Goal: Task Accomplishment & Management: Manage account settings

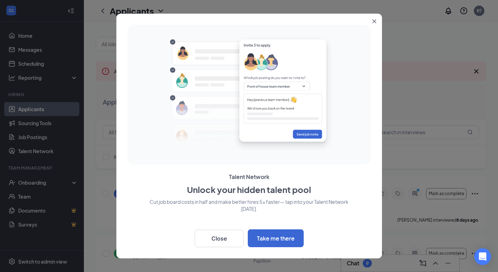
drag, startPoint x: 373, startPoint y: 29, endPoint x: 373, endPoint y: 21, distance: 8.4
click at [373, 21] on icon "Close" at bounding box center [375, 21] width 4 height 4
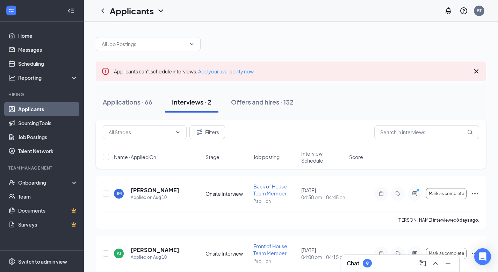
click at [375, 22] on div "Applicants can't schedule interviews. Add your availability now Applications · …" at bounding box center [291, 159] width 414 height 275
click at [382, 264] on div "Chat 9" at bounding box center [400, 263] width 107 height 11
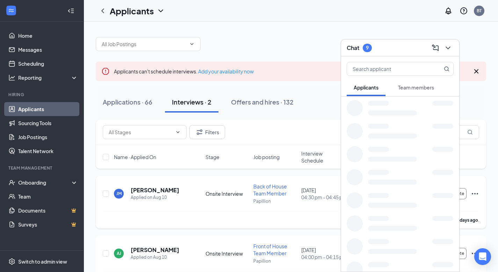
click at [414, 191] on div at bounding box center [400, 200] width 118 height 23
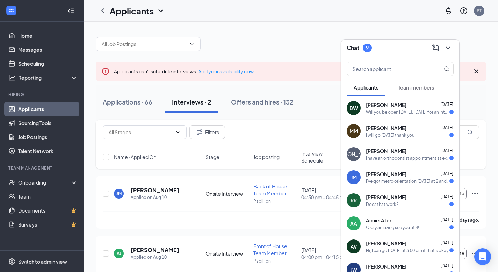
click at [397, 171] on div "[PERSON_NAME] [DATE]" at bounding box center [410, 174] width 88 height 7
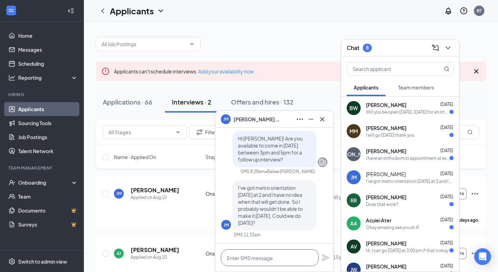
click at [266, 255] on textarea at bounding box center [270, 257] width 98 height 17
click at [290, 257] on textarea at bounding box center [270, 257] width 98 height 17
click at [324, 118] on icon "Cross" at bounding box center [322, 119] width 4 height 4
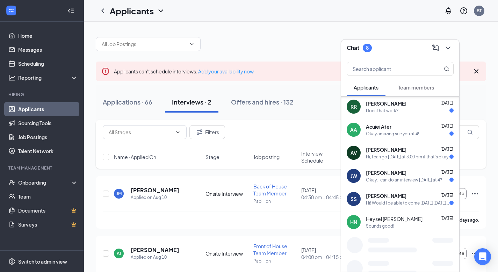
scroll to position [94, 0]
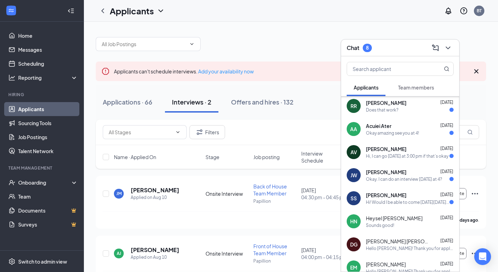
click at [387, 195] on span "[PERSON_NAME]" at bounding box center [386, 195] width 41 height 7
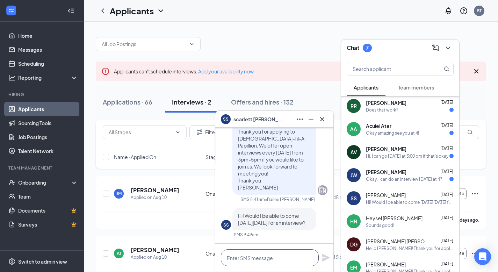
click at [252, 254] on textarea at bounding box center [270, 257] width 98 height 17
type textarea "Yes!"
click at [325, 257] on icon "Plane" at bounding box center [326, 258] width 8 height 8
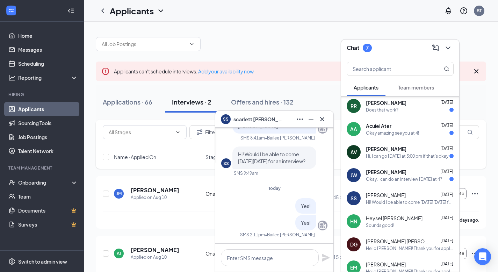
click at [409, 179] on div "Okay. I can do an interview [DATE] at 4?" at bounding box center [404, 179] width 76 height 6
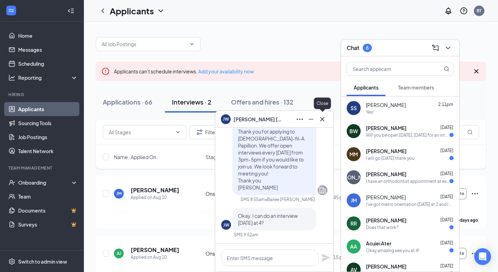
click at [324, 119] on icon "Cross" at bounding box center [322, 119] width 8 height 8
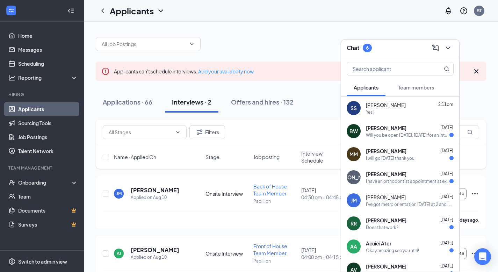
click at [392, 169] on div "[PERSON_NAME] [DATE] I have an orthodontist appointment at exactly 4:00 [DATE] …" at bounding box center [400, 177] width 118 height 23
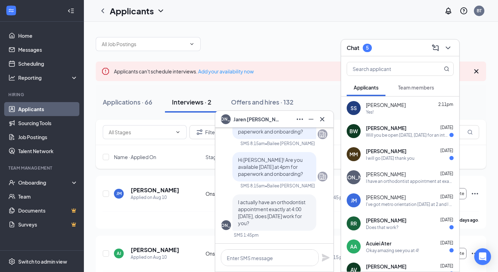
scroll to position [-108, 0]
click at [236, 258] on textarea at bounding box center [270, 257] width 98 height 17
type textarea "U"
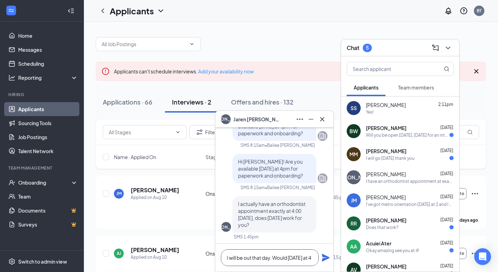
scroll to position [-115, 0]
type textarea "I will be out that day. Would [DATE] at 4 work?"
click at [327, 257] on icon "Plane" at bounding box center [326, 254] width 8 height 8
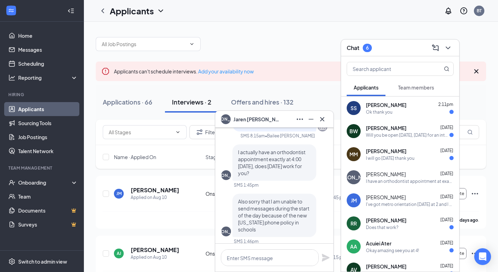
scroll to position [0, 0]
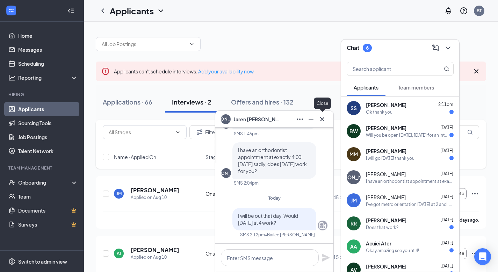
click at [324, 119] on icon "Cross" at bounding box center [322, 119] width 8 height 8
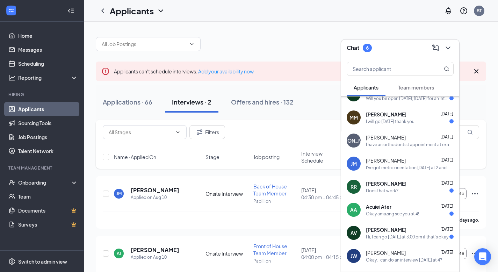
scroll to position [39, 0]
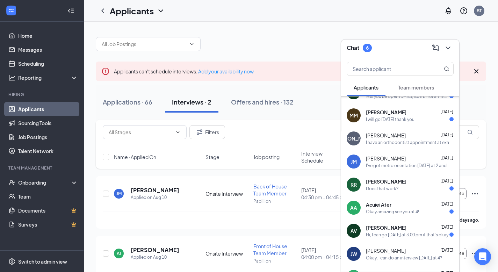
click at [411, 225] on div "[PERSON_NAME] [DATE]" at bounding box center [410, 227] width 88 height 7
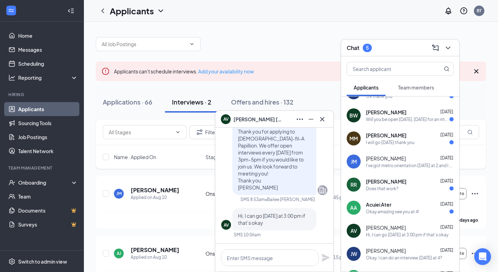
scroll to position [0, 0]
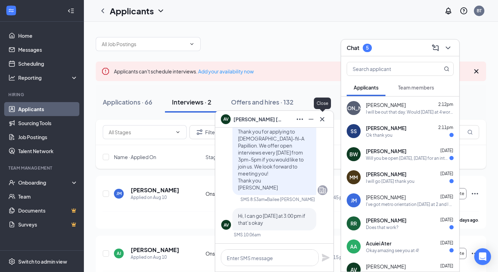
click at [326, 116] on icon "Cross" at bounding box center [322, 119] width 8 height 8
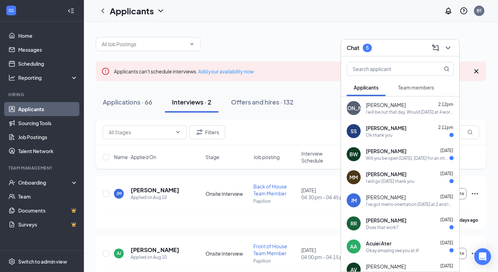
click at [386, 226] on div "Does that work?" at bounding box center [382, 228] width 33 height 6
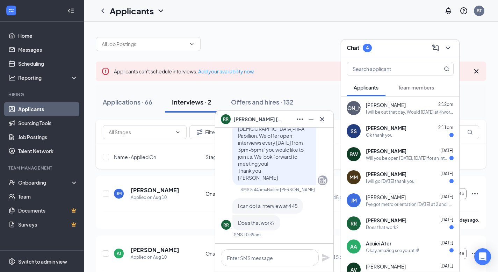
click at [324, 119] on icon "Cross" at bounding box center [322, 119] width 8 height 8
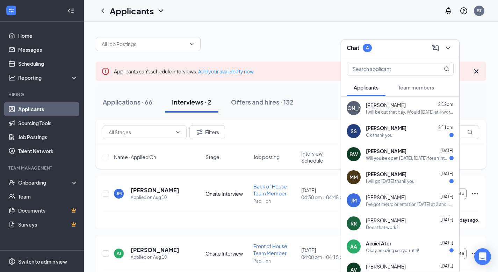
click at [392, 176] on span "[PERSON_NAME]" at bounding box center [386, 174] width 41 height 7
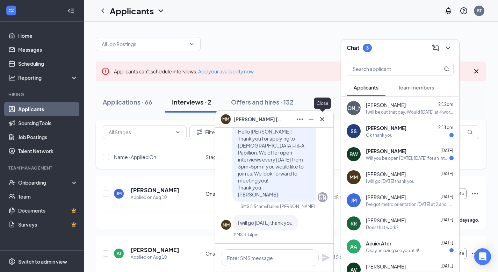
click at [323, 120] on icon "Cross" at bounding box center [322, 119] width 8 height 8
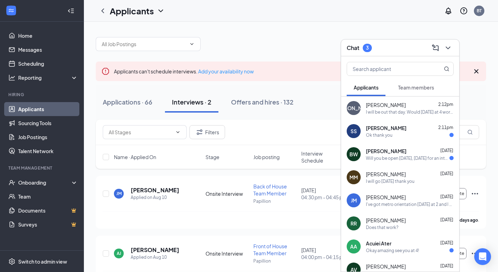
click at [407, 165] on div "BW Brendlle [PERSON_NAME] [DATE] Will you be open [DATE], [DATE] for an intervi…" at bounding box center [400, 154] width 118 height 23
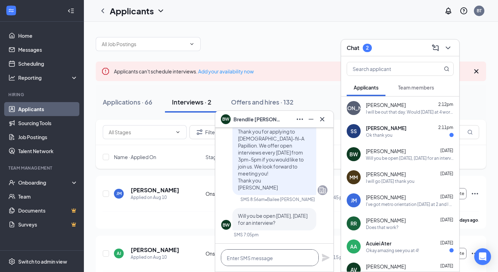
click at [254, 259] on textarea at bounding box center [270, 257] width 98 height 17
type textarea "Yes!"
click at [323, 260] on icon "Plane" at bounding box center [326, 258] width 8 height 8
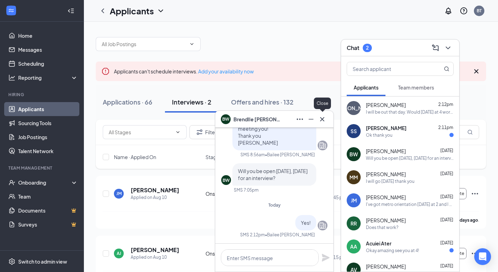
click at [325, 115] on icon "Cross" at bounding box center [322, 119] width 8 height 8
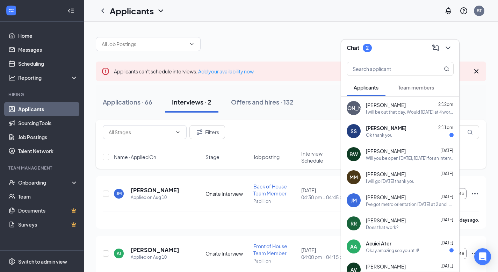
click at [386, 129] on span "[PERSON_NAME]" at bounding box center [386, 128] width 41 height 7
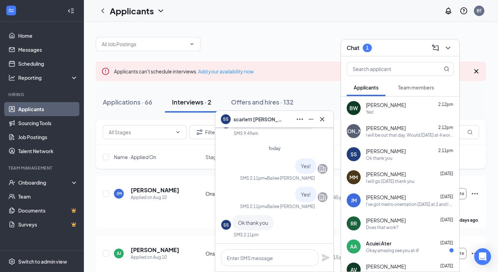
scroll to position [-38, 0]
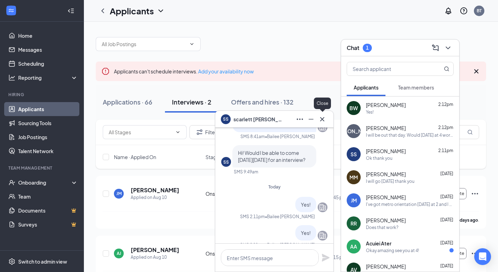
click at [323, 119] on icon "Cross" at bounding box center [322, 119] width 8 height 8
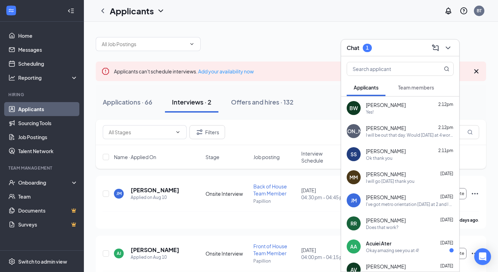
click at [385, 248] on div "Okay amazing see you at 4!" at bounding box center [392, 251] width 53 height 6
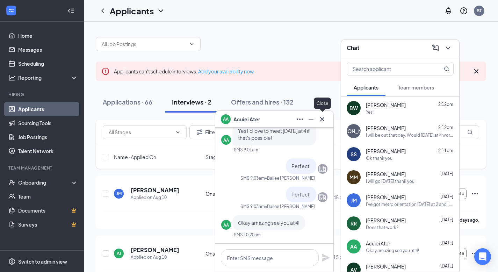
click at [322, 118] on icon "Cross" at bounding box center [322, 119] width 8 height 8
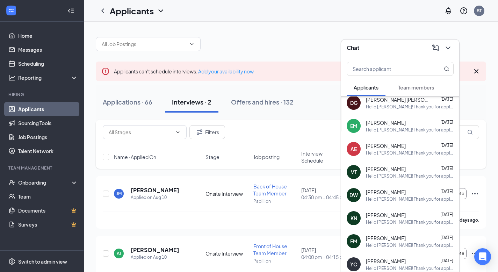
scroll to position [0, 0]
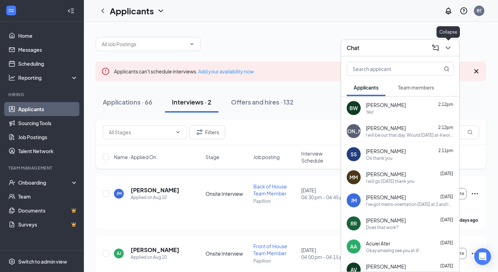
click at [446, 44] on icon "ChevronDown" at bounding box center [448, 48] width 8 height 8
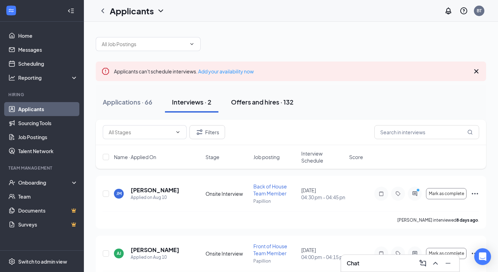
click at [277, 103] on div "Offers and hires · 132" at bounding box center [262, 102] width 63 height 9
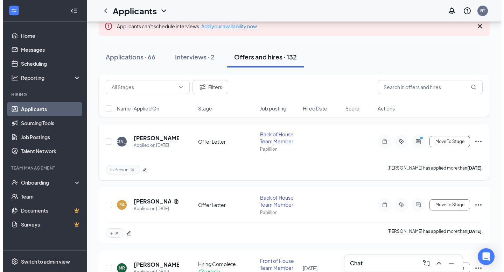
scroll to position [48, 0]
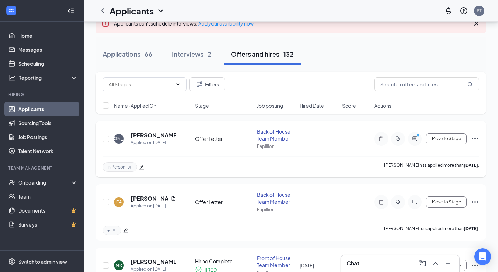
click at [413, 133] on div at bounding box center [415, 139] width 14 height 14
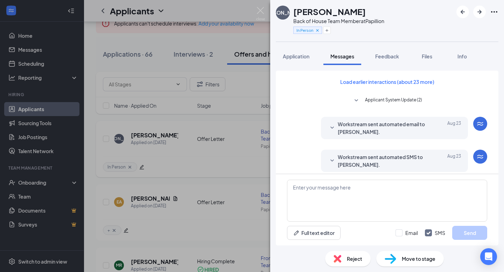
scroll to position [284, 0]
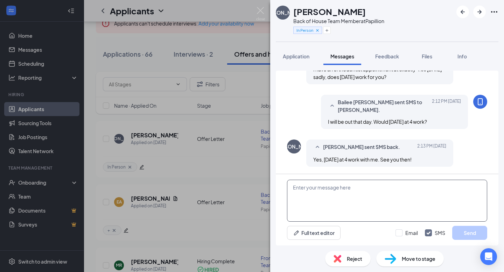
click at [399, 204] on textarea at bounding box center [387, 201] width 200 height 42
paste textarea "[URL][DOMAIN_NAME]"
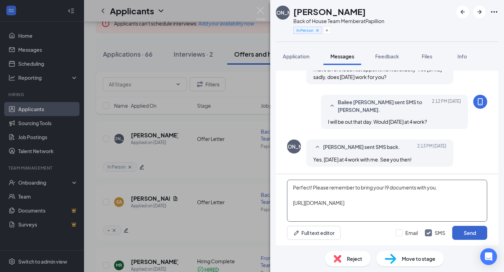
type textarea "Perfect! Please remember to bring your I9 documents with you. [URL][DOMAIN_NAME]"
click at [469, 235] on button "Send" at bounding box center [469, 233] width 35 height 14
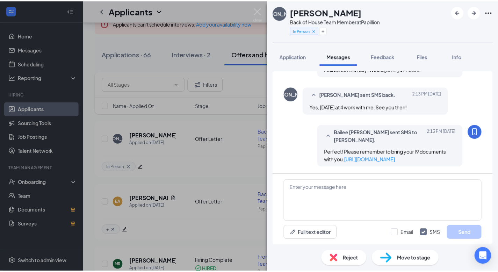
scroll to position [360, 0]
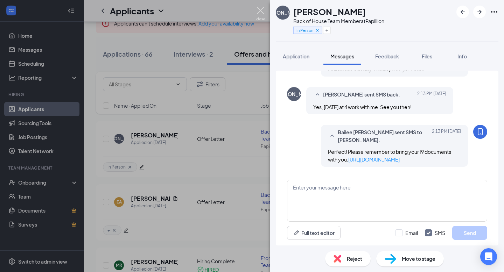
click at [260, 11] on img at bounding box center [260, 14] width 9 height 14
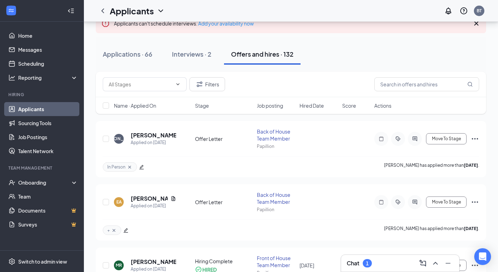
click at [356, 262] on h3 "Chat" at bounding box center [353, 264] width 13 height 8
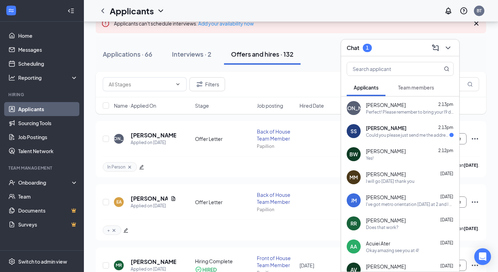
click at [402, 125] on div "[PERSON_NAME] 2:13pm" at bounding box center [410, 128] width 88 height 7
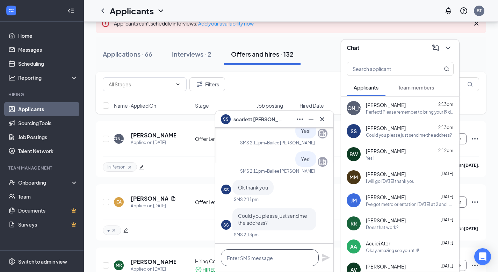
click at [292, 251] on textarea at bounding box center [270, 257] width 98 height 17
type textarea "[STREET_ADDRESS]"
click at [325, 260] on icon "Plane" at bounding box center [326, 258] width 8 height 8
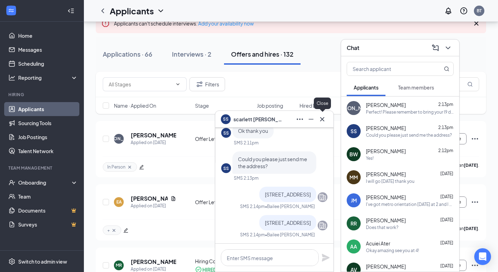
click at [323, 114] on button at bounding box center [322, 119] width 11 height 11
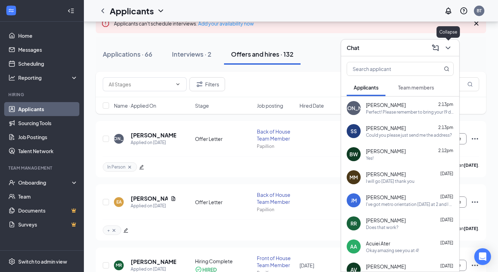
click at [449, 47] on icon "ChevronDown" at bounding box center [448, 48] width 5 height 3
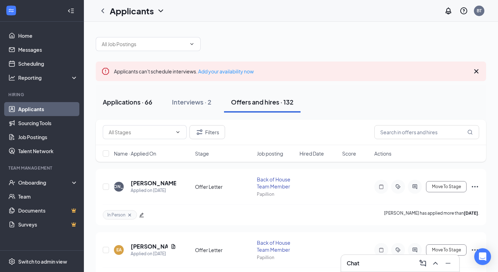
click at [140, 110] on button "Applications · 66" at bounding box center [128, 102] width 64 height 21
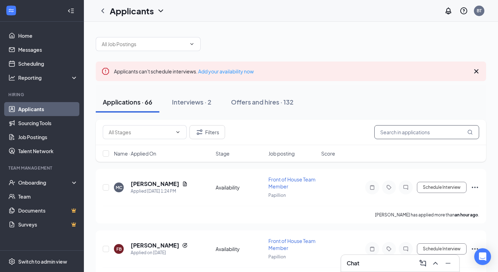
click at [396, 130] on input "text" at bounding box center [427, 132] width 105 height 14
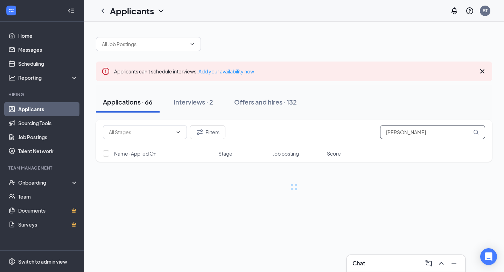
type input "[PERSON_NAME]"
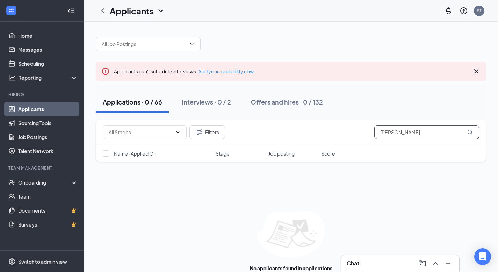
drag, startPoint x: 417, startPoint y: 133, endPoint x: 332, endPoint y: 132, distance: 85.7
click at [332, 132] on div "Filters [PERSON_NAME]" at bounding box center [291, 132] width 377 height 14
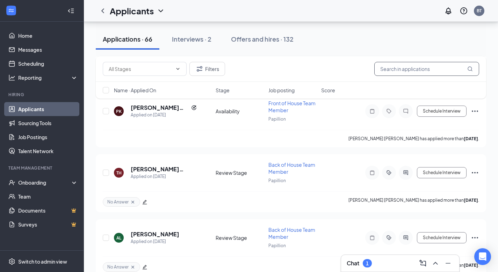
scroll to position [3058, 0]
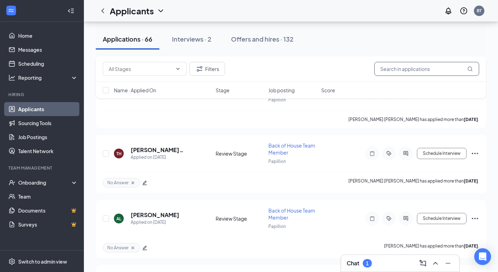
type input "m"
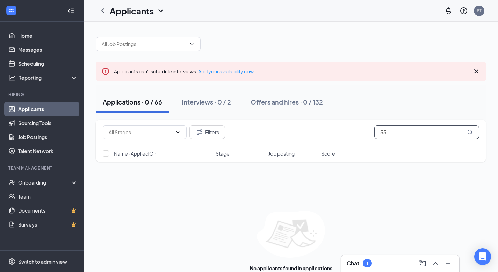
type input "5"
type input "K"
type input "[PERSON_NAME]"
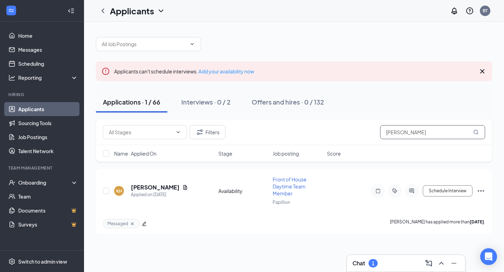
drag, startPoint x: 411, startPoint y: 132, endPoint x: 314, endPoint y: 131, distance: 96.5
click at [314, 131] on div "Filters [PERSON_NAME]" at bounding box center [294, 132] width 382 height 14
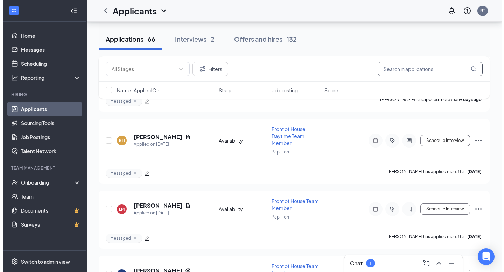
scroll to position [2213, 0]
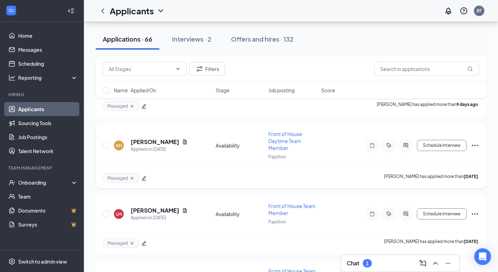
click at [166, 130] on div "KH [PERSON_NAME] Applied on [DATE] Availability Front of House Daytime Team Mem…" at bounding box center [291, 148] width 377 height 37
click at [166, 138] on h5 "[PERSON_NAME]" at bounding box center [155, 142] width 49 height 8
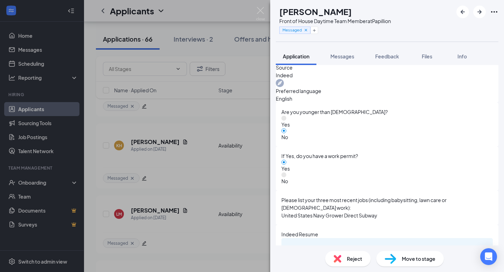
scroll to position [341, 0]
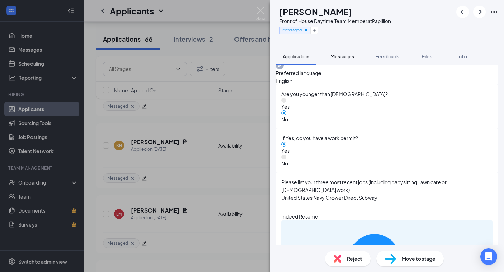
click at [342, 55] on span "Messages" at bounding box center [342, 56] width 24 height 6
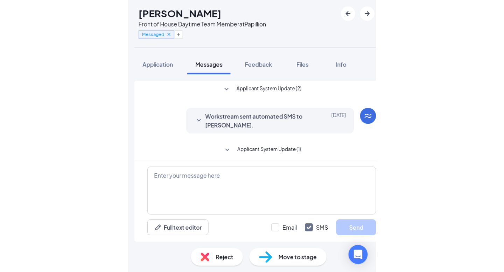
scroll to position [91, 0]
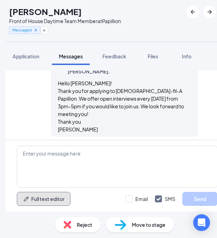
click at [70, 206] on button "Full text editor" at bounding box center [44, 199] width 54 height 14
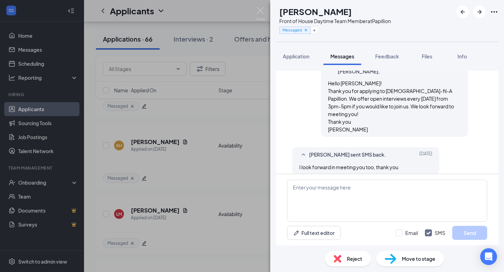
click at [333, 208] on div "applicant_email applicant_first_name applicant_full_name applicant_last_name ap…" at bounding box center [252, 228] width 241 height 46
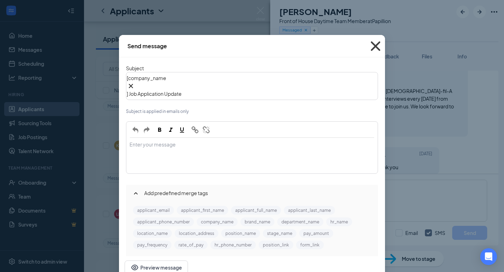
click at [373, 43] on icon "Cross" at bounding box center [375, 46] width 19 height 19
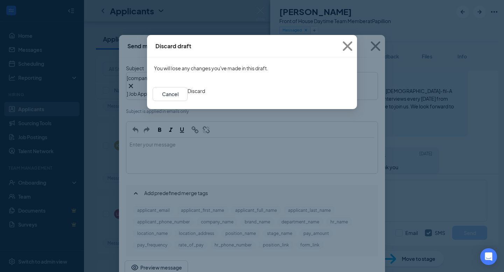
click at [205, 95] on button "Discard" at bounding box center [195, 91] width 17 height 8
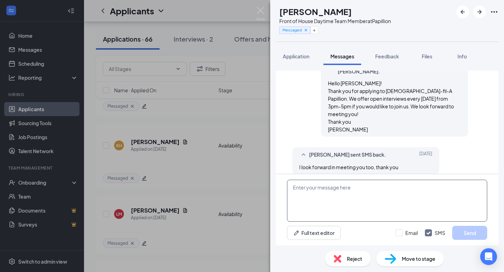
click at [344, 193] on textarea at bounding box center [387, 201] width 200 height 42
paste textarea "Welcome to the [DEMOGRAPHIC_DATA]-fil-A Papillion Team! Hello ____! We really e…"
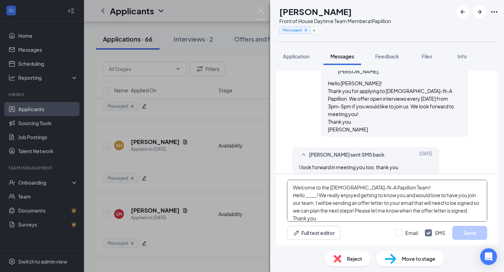
scroll to position [7, 0]
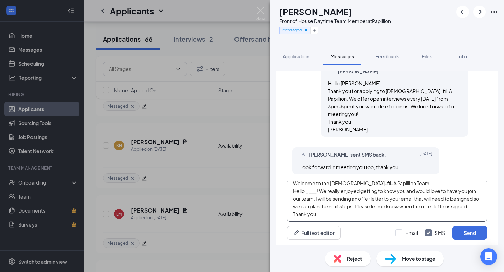
click at [318, 188] on textarea "Welcome to the [DEMOGRAPHIC_DATA]-fil-A Papillion Team! Hello ____! We really e…" at bounding box center [387, 201] width 200 height 42
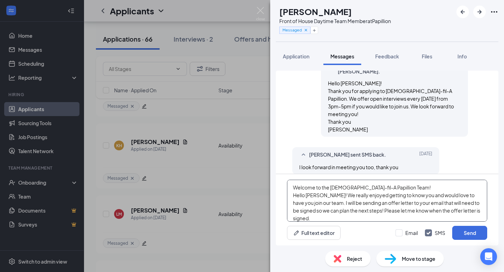
scroll to position [12, 0]
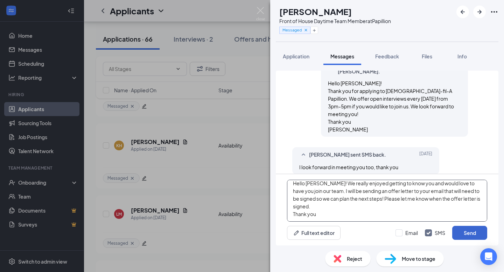
type textarea "Welcome to the [DEMOGRAPHIC_DATA]-fil-A Papillion Team! Hello [PERSON_NAME]! We…"
click at [462, 230] on button "Send" at bounding box center [469, 233] width 35 height 14
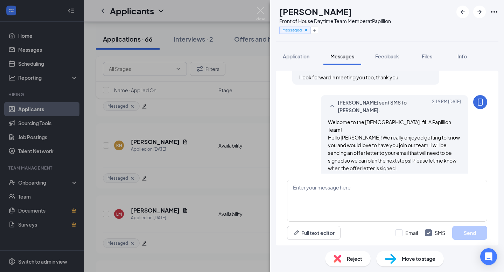
scroll to position [182, 0]
click at [406, 261] on span "Move to stage" at bounding box center [419, 259] width 34 height 8
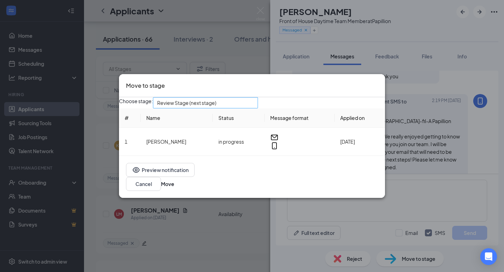
click at [247, 109] on span "Review Stage (next stage)" at bounding box center [202, 107] width 90 height 19
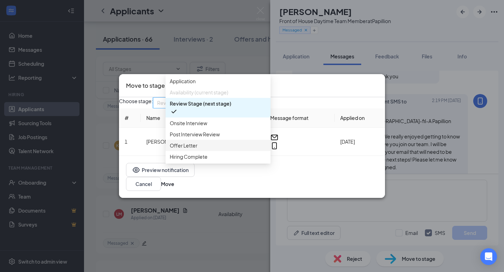
click at [197, 151] on div "Offer Letter" at bounding box center [217, 145] width 105 height 11
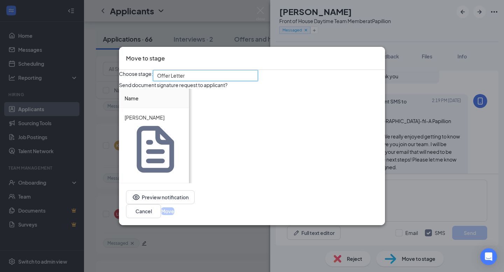
click at [312, 125] on input at bounding box center [313, 119] width 27 height 10
click at [322, 133] on span "Specific date" at bounding box center [304, 123] width 41 height 19
type input "16"
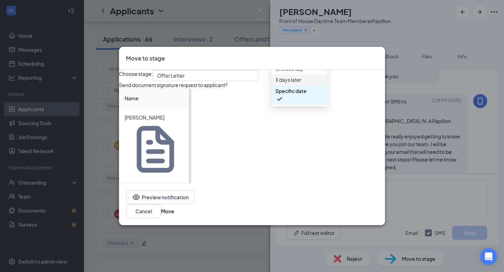
click at [313, 84] on span "X days later" at bounding box center [299, 80] width 48 height 8
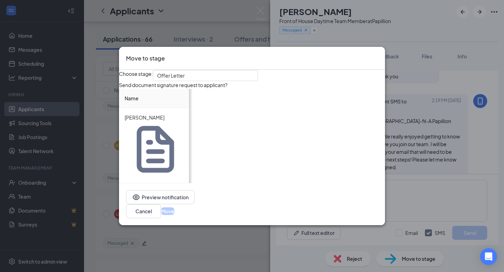
click at [321, 133] on span "X days later" at bounding box center [304, 123] width 41 height 19
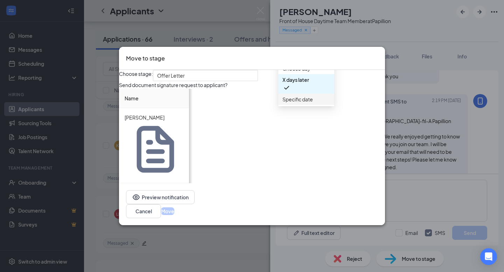
click at [313, 103] on span "Specific date" at bounding box center [297, 99] width 30 height 8
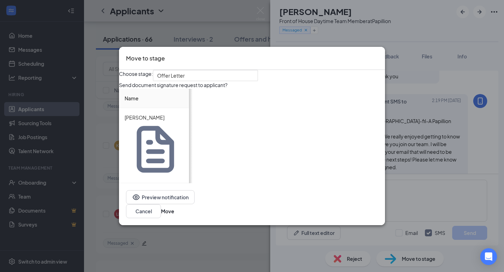
scroll to position [0, 122]
click at [174, 207] on button "Move" at bounding box center [167, 211] width 13 height 8
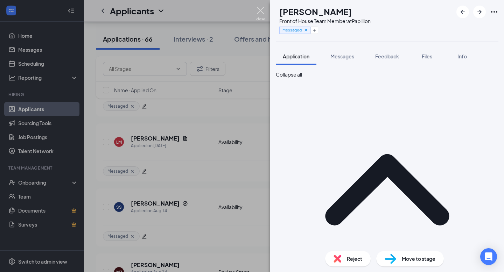
click at [260, 8] on img at bounding box center [260, 14] width 9 height 14
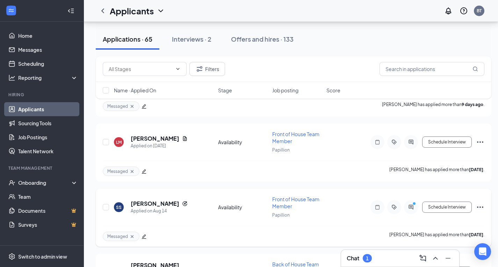
click at [410, 204] on icon "ActiveChat" at bounding box center [411, 207] width 8 height 6
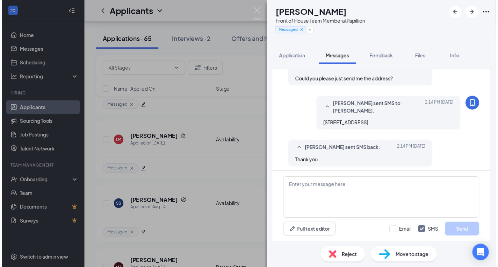
scroll to position [249, 0]
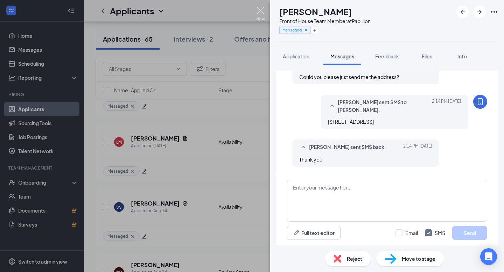
click at [259, 13] on img at bounding box center [260, 14] width 9 height 14
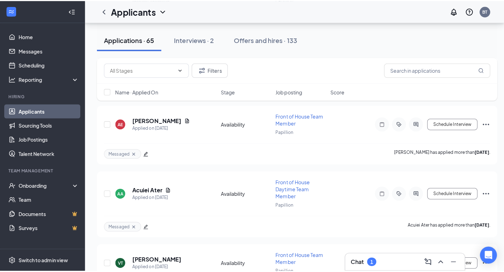
scroll to position [441, 0]
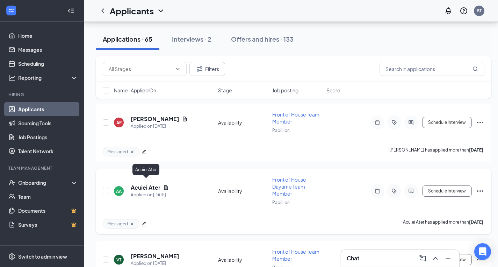
click at [139, 184] on h5 "Acuiei Ater" at bounding box center [146, 188] width 30 height 8
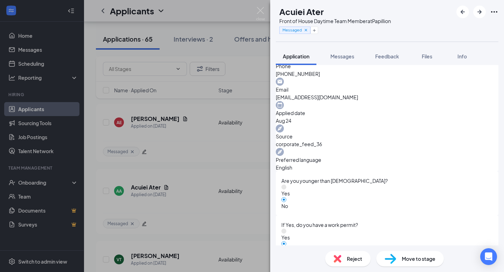
scroll to position [399, 0]
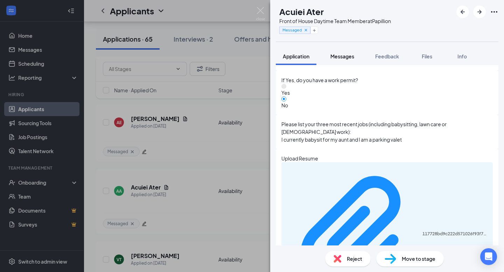
click at [341, 50] on button "Messages" at bounding box center [342, 56] width 38 height 17
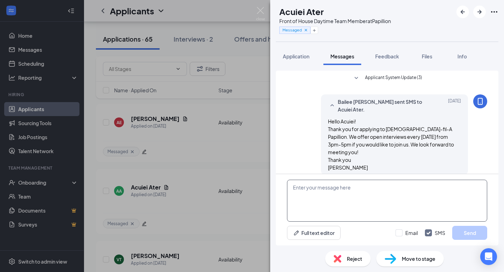
scroll to position [107, 0]
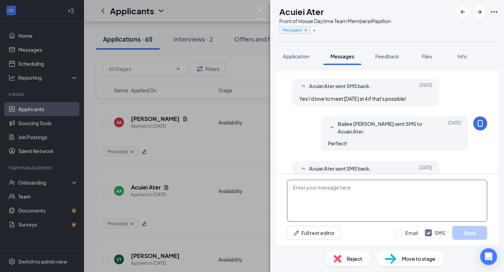
click at [320, 187] on textarea at bounding box center [387, 201] width 200 height 42
paste textarea "Welcome to the [DEMOGRAPHIC_DATA]-fil-A Papillion Team! Hello ____! We really e…"
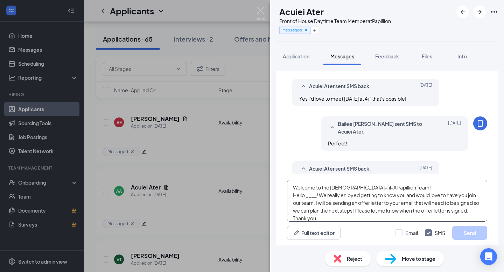
scroll to position [7, 0]
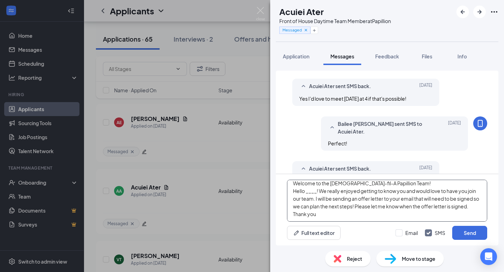
click at [316, 187] on textarea "Welcome to the [DEMOGRAPHIC_DATA]-fil-A Papillion Team! Hello ____! We really e…" at bounding box center [387, 201] width 200 height 42
type textarea "Welcome to the [DEMOGRAPHIC_DATA]-fil-A Papillion Team! Hello Acuiei! We really…"
click at [462, 238] on button "Send" at bounding box center [469, 233] width 35 height 14
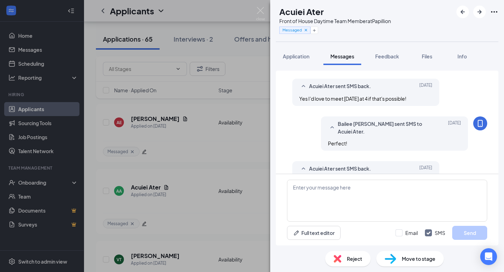
scroll to position [0, 0]
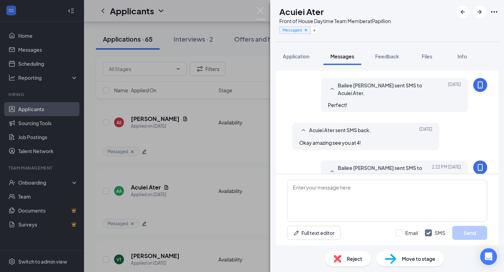
click at [421, 258] on span "Move to stage" at bounding box center [419, 259] width 34 height 8
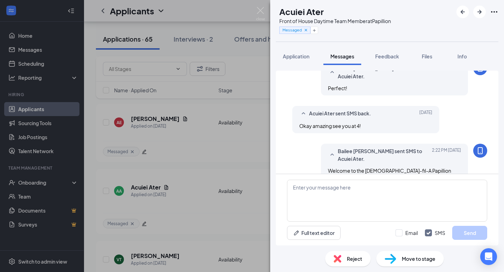
scroll to position [191, 0]
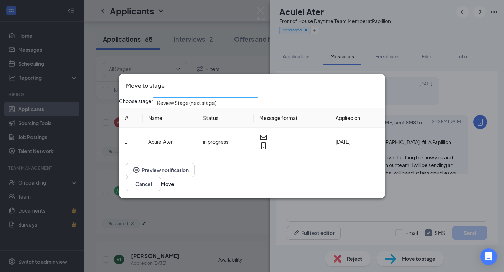
click at [247, 111] on span "Review Stage (next stage)" at bounding box center [202, 107] width 90 height 19
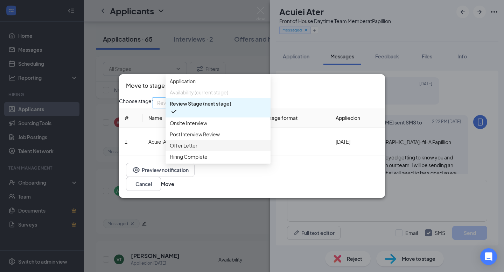
click at [197, 149] on span "Offer Letter" at bounding box center [184, 146] width 28 height 8
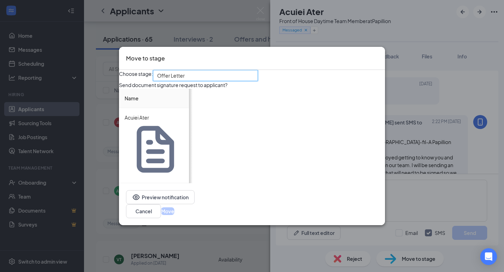
type input "0"
click at [319, 125] on span "Decrease Value" at bounding box center [323, 121] width 8 height 6
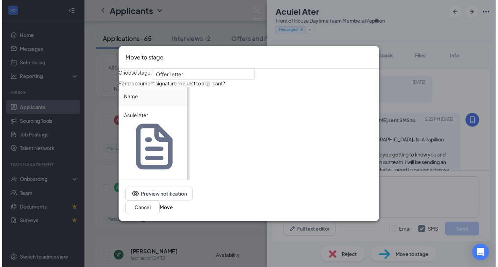
scroll to position [0, 122]
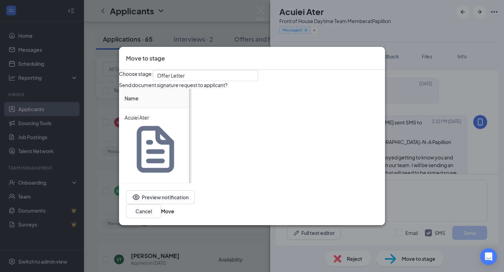
click at [299, 125] on span "Specific date" at bounding box center [279, 119] width 48 height 10
type input "15"
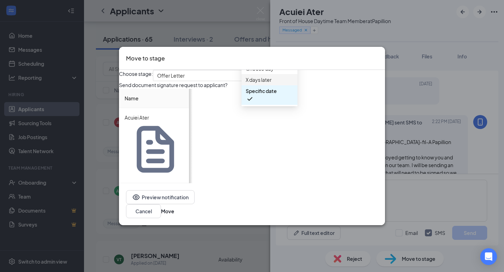
click at [284, 85] on div "X days later" at bounding box center [269, 79] width 56 height 11
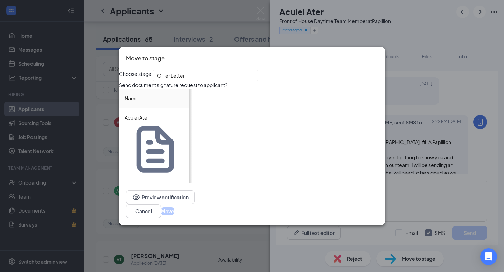
click at [281, 125] on span "X days later" at bounding box center [268, 119] width 26 height 10
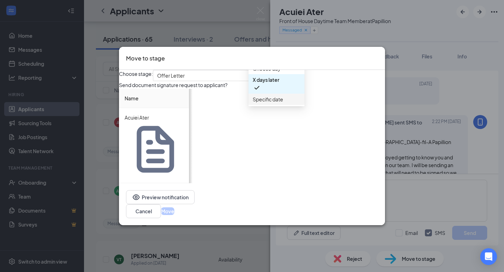
click at [283, 103] on span "Specific date" at bounding box center [268, 99] width 30 height 8
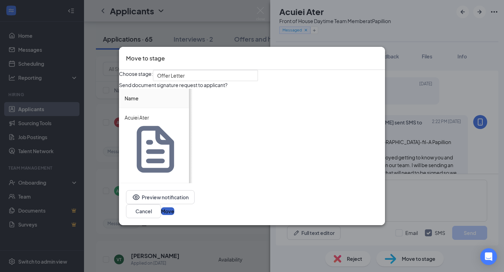
click at [174, 207] on button "Move" at bounding box center [167, 211] width 13 height 8
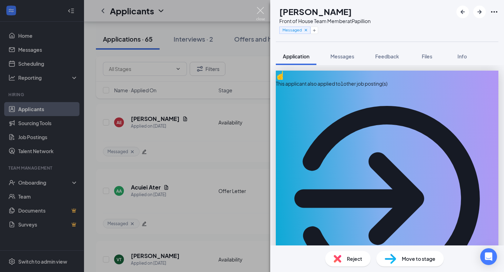
click at [262, 10] on img at bounding box center [260, 14] width 9 height 14
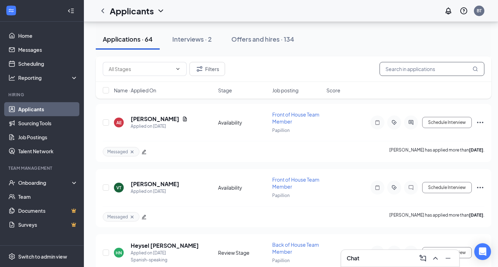
click at [392, 69] on input "text" at bounding box center [432, 69] width 105 height 14
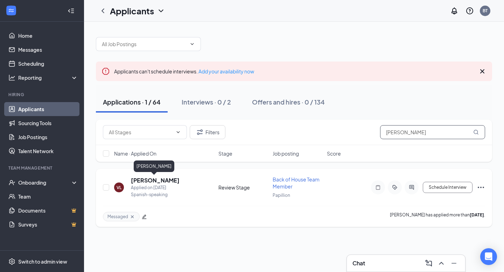
type input "[PERSON_NAME]"
click at [170, 181] on h5 "[PERSON_NAME]" at bounding box center [155, 181] width 49 height 8
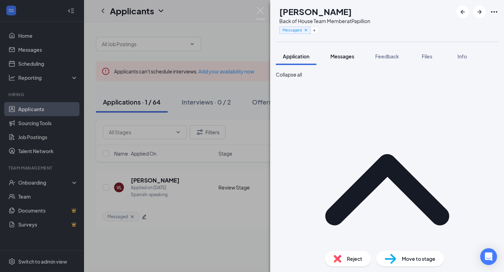
click at [337, 58] on span "Messages" at bounding box center [342, 56] width 24 height 6
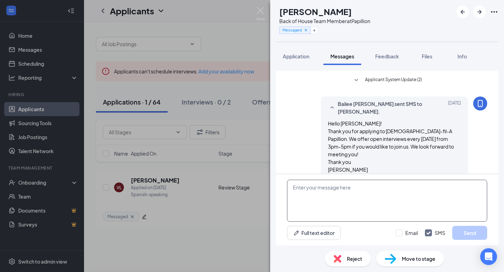
scroll to position [107, 0]
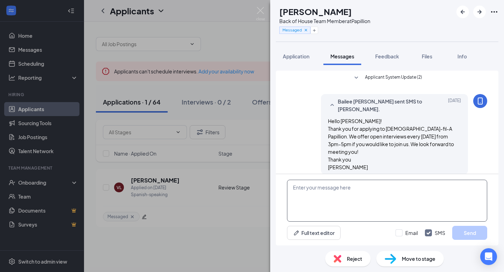
click at [336, 183] on textarea at bounding box center [387, 201] width 200 height 42
paste textarea "Welcome to the [DEMOGRAPHIC_DATA]-fil-A Papillion Team! Hello ____! We really e…"
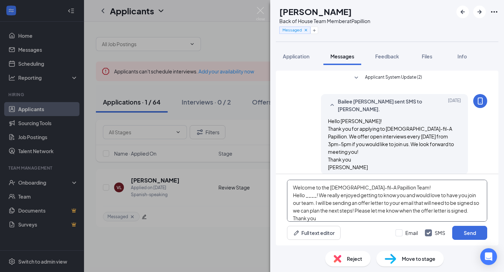
scroll to position [7, 0]
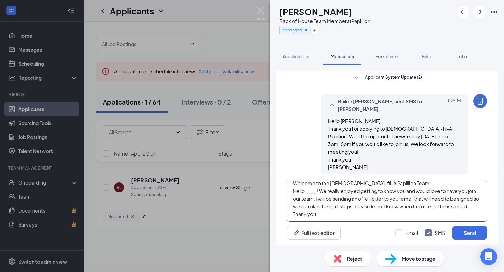
click at [316, 187] on textarea "Welcome to the [DEMOGRAPHIC_DATA]-fil-A Papillion Team! Hello ____! We really e…" at bounding box center [387, 201] width 200 height 42
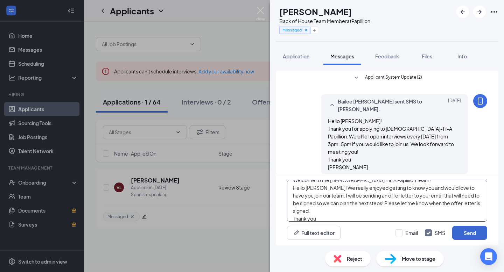
type textarea "Welcome to the [DEMOGRAPHIC_DATA]-fil-A Papillion Team! Hello [PERSON_NAME]! We…"
click at [472, 231] on button "Send" at bounding box center [469, 233] width 35 height 14
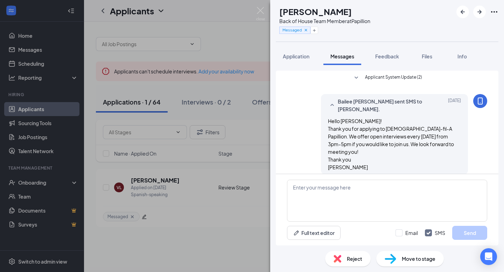
scroll to position [0, 0]
click at [420, 260] on span "Move to stage" at bounding box center [419, 259] width 34 height 8
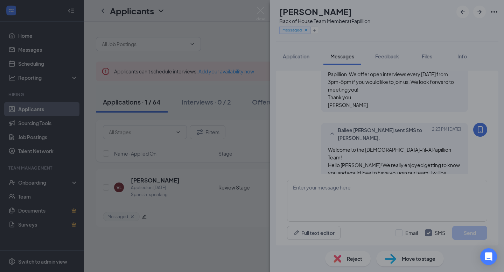
scroll to position [198, 0]
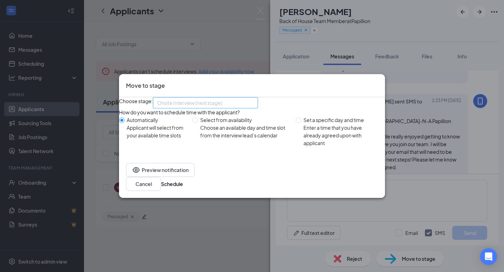
click at [222, 104] on span "Onsite Interview (next stage)" at bounding box center [189, 103] width 65 height 10
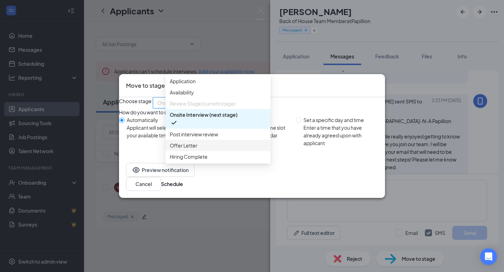
click at [199, 151] on div "Offer Letter" at bounding box center [217, 145] width 105 height 11
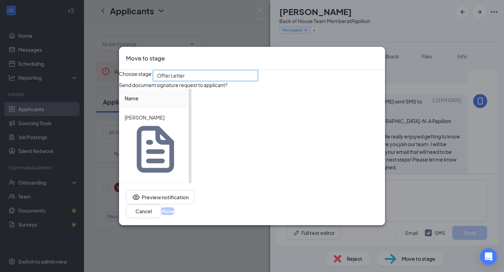
click at [313, 125] on input at bounding box center [313, 119] width 27 height 10
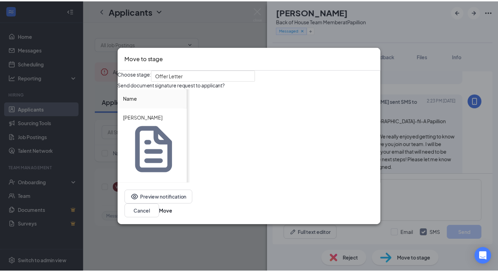
scroll to position [0, 122]
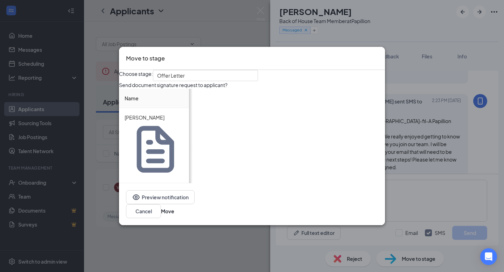
type input "16"
click at [302, 134] on div "[DATE]" at bounding box center [278, 131] width 47 height 8
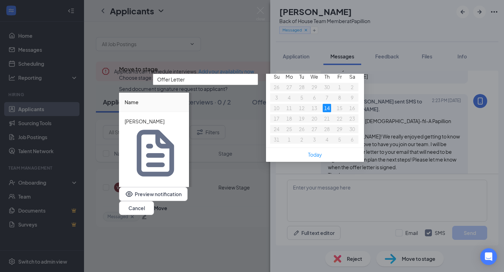
click at [359, 64] on span "button" at bounding box center [356, 61] width 3 height 3
click at [284, 68] on button "button" at bounding box center [280, 61] width 8 height 14
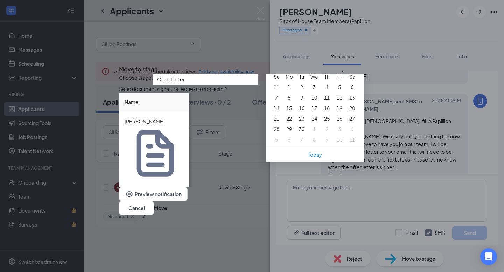
click at [284, 68] on button "button" at bounding box center [280, 61] width 8 height 14
type input "[DATE]"
click at [306, 133] on div "26" at bounding box center [301, 129] width 8 height 8
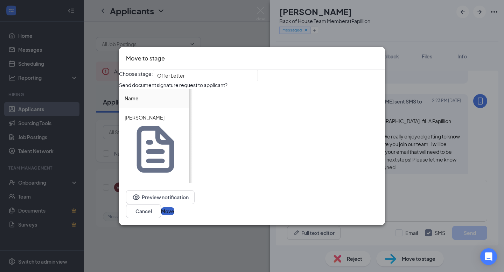
click at [174, 207] on button "Move" at bounding box center [167, 211] width 13 height 8
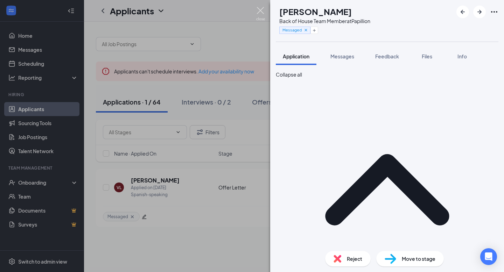
click at [261, 11] on img at bounding box center [260, 14] width 9 height 14
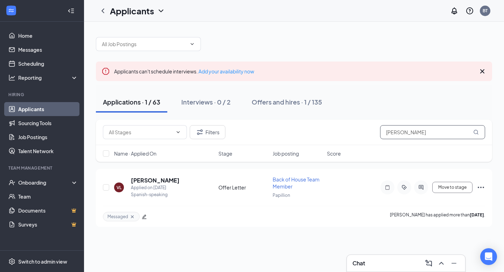
drag, startPoint x: 417, startPoint y: 130, endPoint x: 335, endPoint y: 127, distance: 82.3
click at [335, 127] on div "Filters [PERSON_NAME]" at bounding box center [294, 132] width 382 height 14
type input "Moriah"
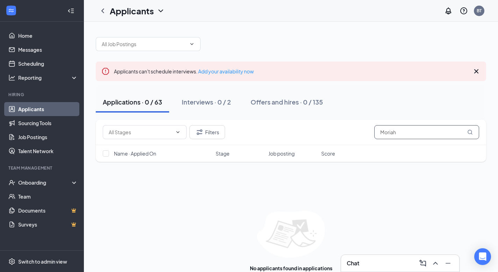
drag, startPoint x: 407, startPoint y: 133, endPoint x: 310, endPoint y: 124, distance: 97.6
click at [310, 124] on div "Filters Moriah" at bounding box center [291, 133] width 391 height 26
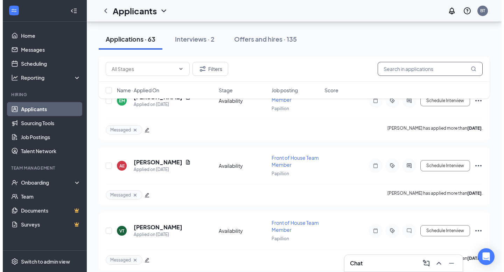
scroll to position [398, 0]
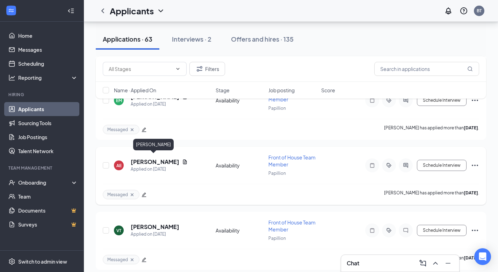
click at [153, 158] on h5 "[PERSON_NAME]" at bounding box center [155, 162] width 49 height 8
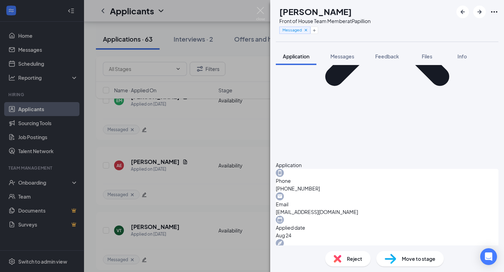
scroll to position [144, 0]
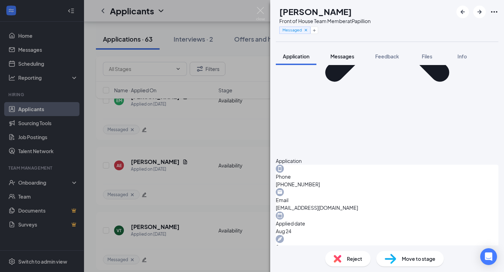
click at [347, 55] on span "Messages" at bounding box center [342, 56] width 24 height 6
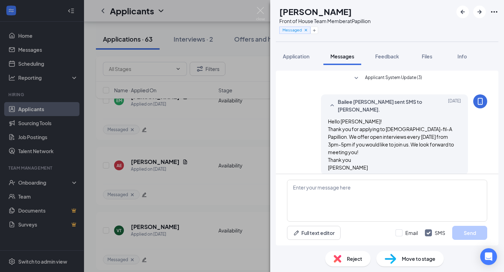
scroll to position [0, 0]
click at [305, 179] on div "Full text editor Email SMS Send" at bounding box center [387, 209] width 222 height 71
click at [305, 185] on textarea at bounding box center [387, 201] width 200 height 42
paste textarea "Welcome to the [DEMOGRAPHIC_DATA]-fil-A Papillion Team! Hello ____! We really e…"
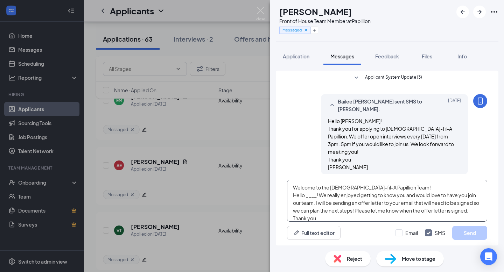
scroll to position [7, 0]
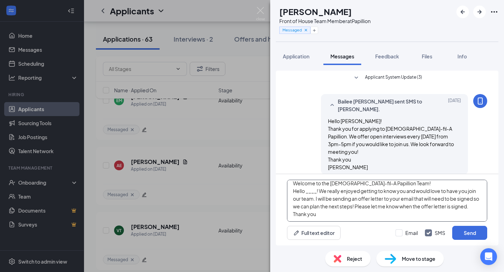
click at [318, 187] on textarea "Welcome to the [DEMOGRAPHIC_DATA]-fil-A Papillion Team! Hello ____! We really e…" at bounding box center [387, 201] width 200 height 42
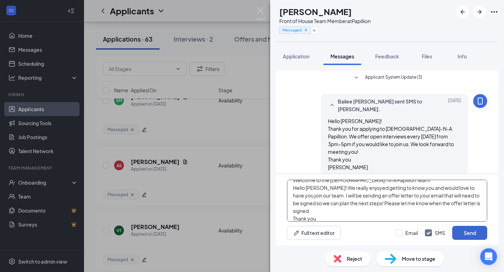
type textarea "Welcome to the [DEMOGRAPHIC_DATA]-fil-A Papillion Team! Hello [PERSON_NAME]! We…"
click at [471, 238] on button "Send" at bounding box center [469, 233] width 35 height 14
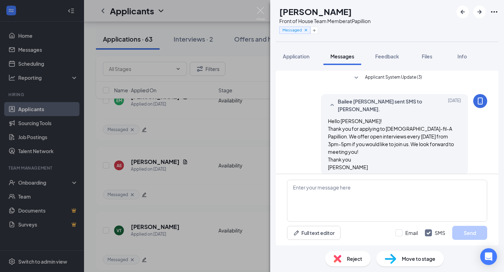
scroll to position [0, 0]
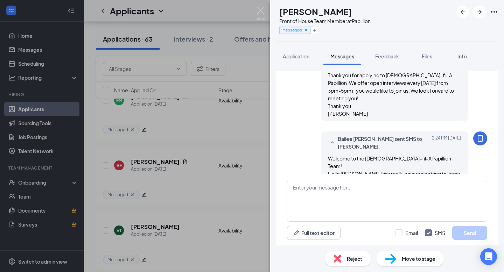
click at [433, 257] on span "Move to stage" at bounding box center [419, 259] width 34 height 8
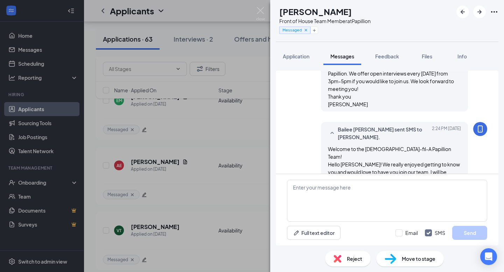
scroll to position [91, 0]
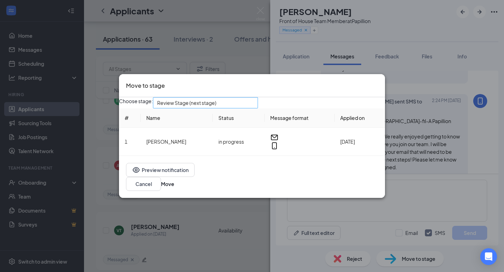
click at [254, 108] on span "Review Stage (next stage)" at bounding box center [205, 103] width 97 height 10
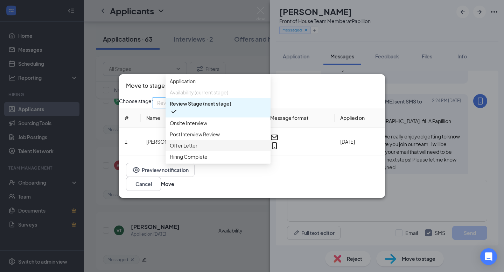
click at [195, 149] on span "Offer Letter" at bounding box center [184, 146] width 28 height 8
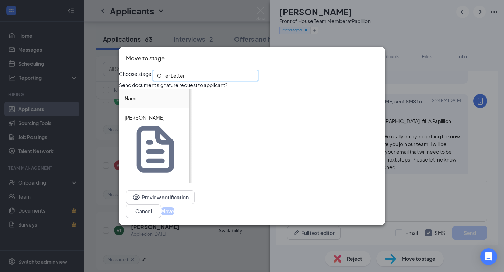
click at [307, 125] on input at bounding box center [313, 119] width 27 height 10
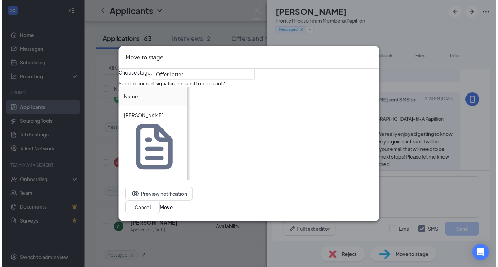
scroll to position [0, 122]
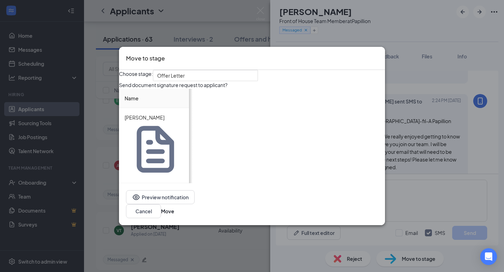
click at [298, 125] on span "Specific date" at bounding box center [279, 119] width 48 height 10
type input "15"
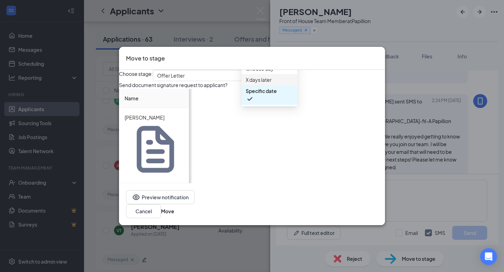
click at [289, 84] on span "X days later" at bounding box center [270, 80] width 48 height 8
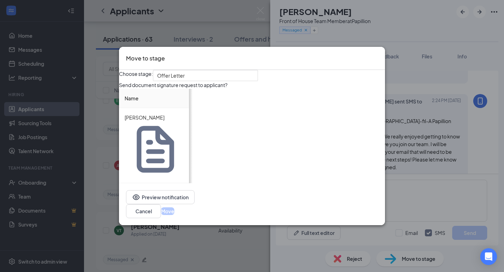
click at [293, 133] on span "X days later" at bounding box center [275, 123] width 41 height 19
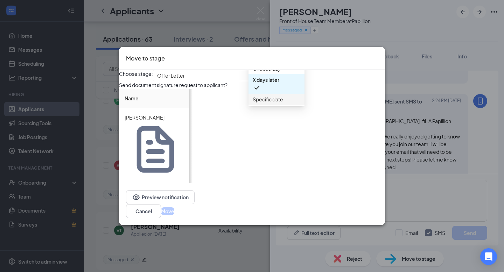
click at [292, 103] on span "Specific date" at bounding box center [277, 99] width 48 height 8
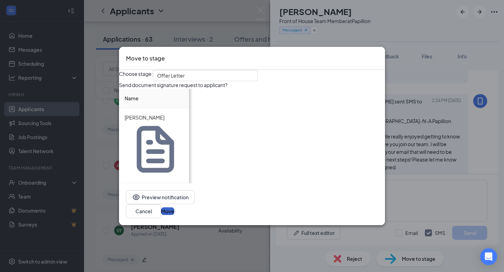
click at [174, 207] on button "Move" at bounding box center [167, 211] width 13 height 8
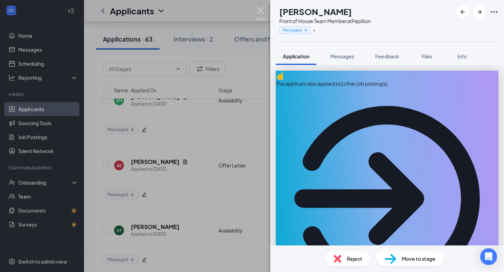
click at [261, 12] on img at bounding box center [260, 14] width 9 height 14
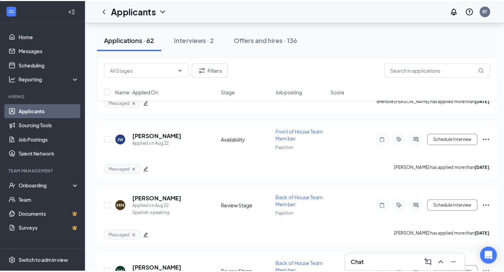
scroll to position [688, 0]
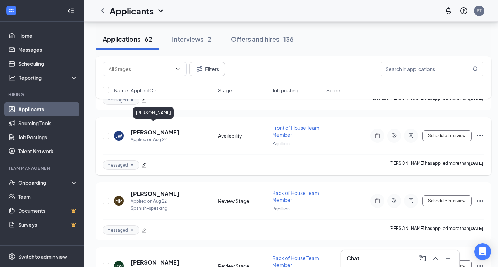
click at [164, 128] on h5 "[PERSON_NAME]" at bounding box center [155, 132] width 49 height 8
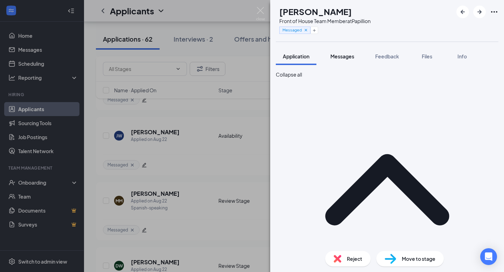
click at [343, 59] on span "Messages" at bounding box center [342, 56] width 24 height 6
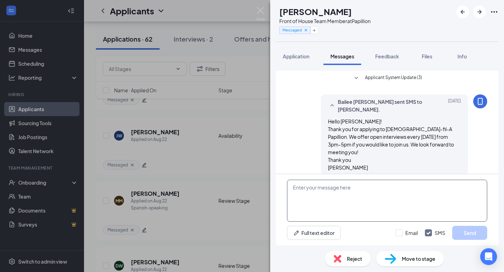
click at [311, 188] on textarea at bounding box center [387, 201] width 200 height 42
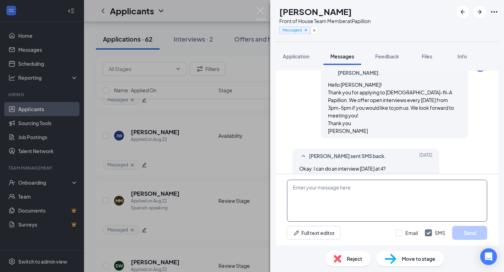
scroll to position [38, 0]
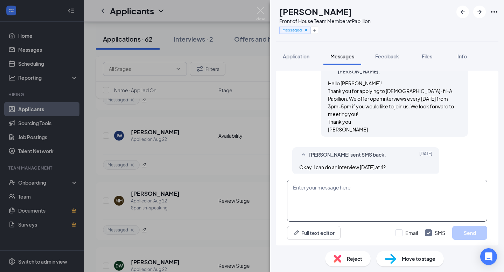
paste textarea "Hello ___! We enjoyed getting to know you and think you would be a great fit fo…"
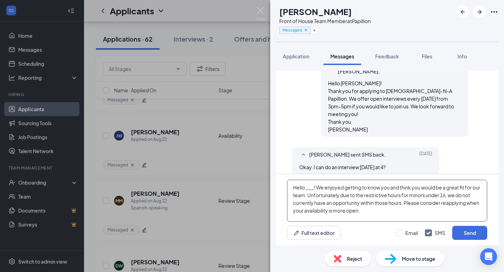
click at [313, 187] on textarea "Hello ___! We enjoyed getting to know you and think you would be a great fit fo…" at bounding box center [387, 201] width 200 height 42
click at [393, 214] on textarea "Hello [PERSON_NAME]! We enjoyed getting to know you and think you would be a gr…" at bounding box center [387, 201] width 200 height 42
click at [392, 217] on textarea "Hello [PERSON_NAME]! We enjoyed getting to know you and think you would be a gr…" at bounding box center [387, 201] width 200 height 42
type textarea "Hello [PERSON_NAME]! We enjoyed getting to know you and think you would be a gr…"
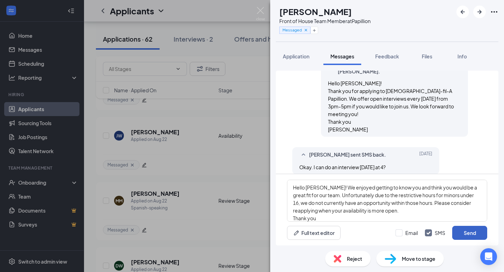
click at [469, 235] on button "Send" at bounding box center [469, 233] width 35 height 14
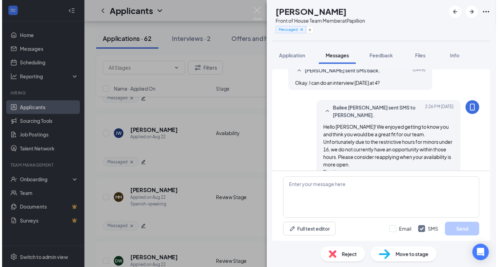
scroll to position [121, 0]
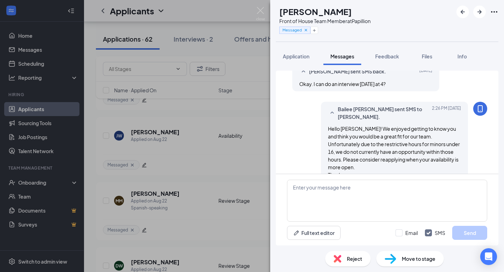
click at [343, 263] on div "Reject" at bounding box center [347, 258] width 45 height 15
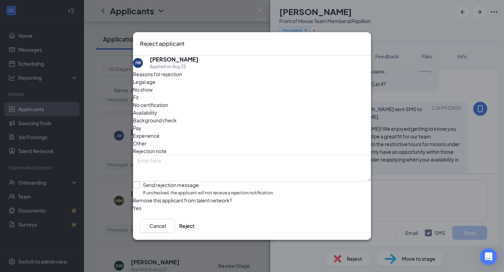
click at [146, 182] on input "Send rejection message If unchecked, the applicant will not receive a rejection…" at bounding box center [203, 189] width 141 height 15
checkbox input "true"
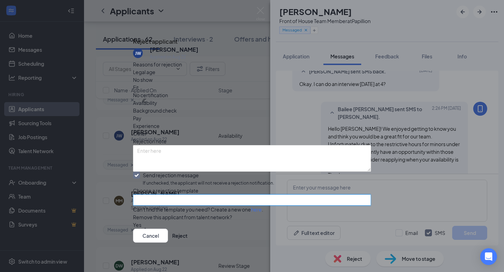
click at [171, 201] on input "search" at bounding box center [249, 200] width 225 height 10
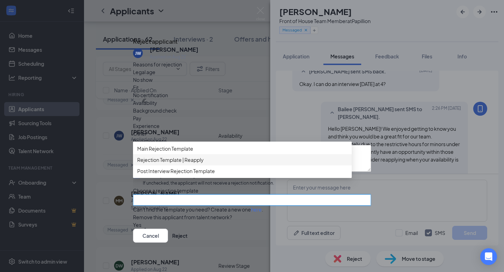
click at [180, 164] on span "Rejection Template | Reapply" at bounding box center [170, 160] width 66 height 8
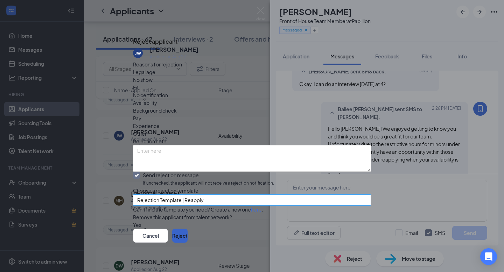
click at [187, 234] on button "Reject" at bounding box center [179, 236] width 15 height 14
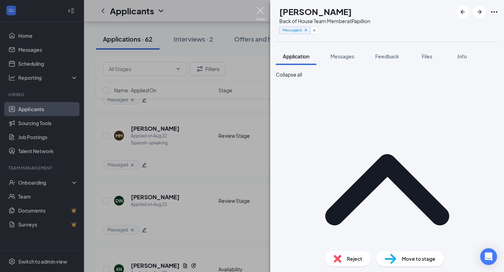
click at [262, 10] on img at bounding box center [260, 14] width 9 height 14
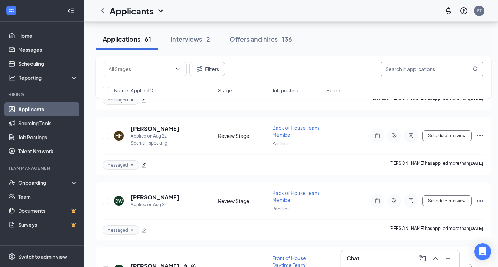
click at [435, 62] on input "text" at bounding box center [432, 69] width 105 height 14
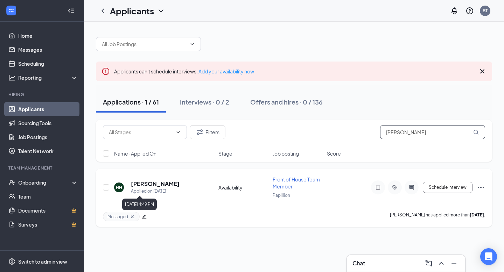
type input "[PERSON_NAME]"
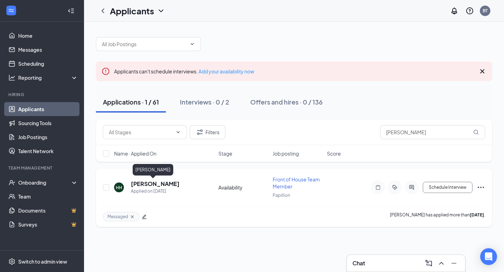
click at [154, 186] on h5 "[PERSON_NAME]" at bounding box center [155, 184] width 49 height 8
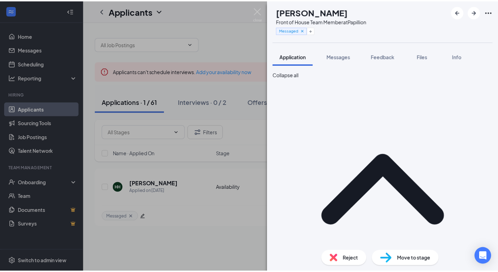
scroll to position [1, 0]
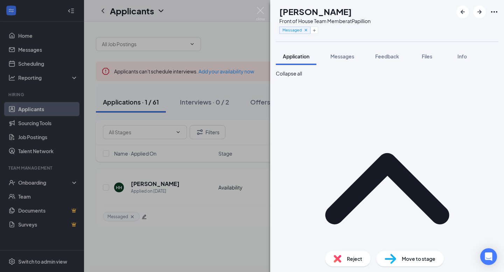
click at [343, 256] on div "Reject" at bounding box center [347, 258] width 45 height 15
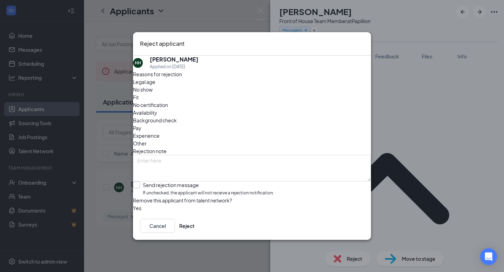
click at [147, 182] on input "Send rejection message If unchecked, the applicant will not receive a rejection…" at bounding box center [203, 189] width 141 height 15
checkbox input "true"
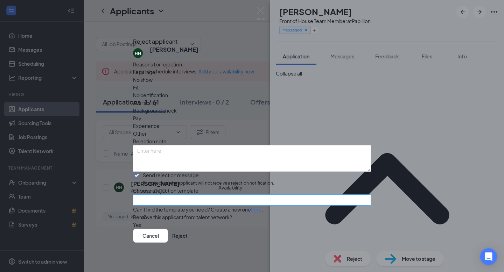
click at [160, 201] on input "search" at bounding box center [249, 200] width 225 height 10
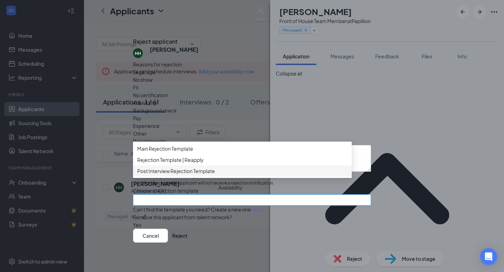
click at [184, 175] on span "Post Interview Rejection Template" at bounding box center [176, 171] width 78 height 8
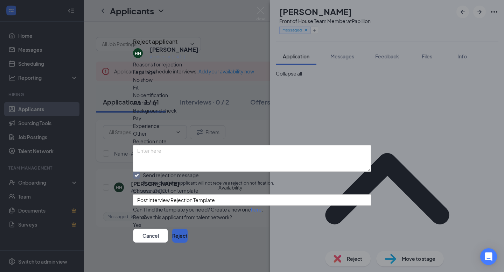
click at [187, 235] on button "Reject" at bounding box center [179, 236] width 15 height 14
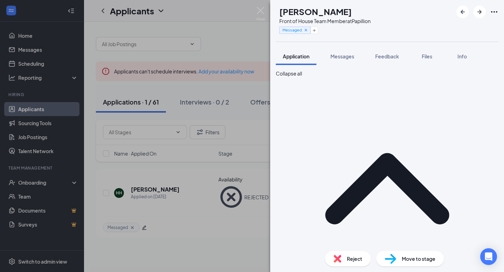
click at [255, 9] on div "[PERSON_NAME] Front of House Team Member at Papillion Messaged Application Mess…" at bounding box center [252, 136] width 504 height 272
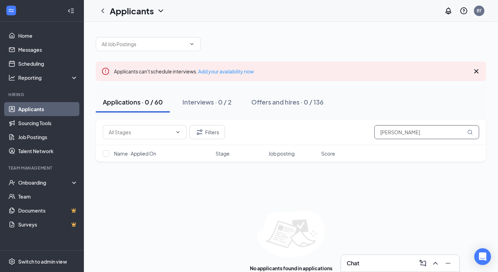
click at [422, 135] on input "[PERSON_NAME]" at bounding box center [427, 132] width 105 height 14
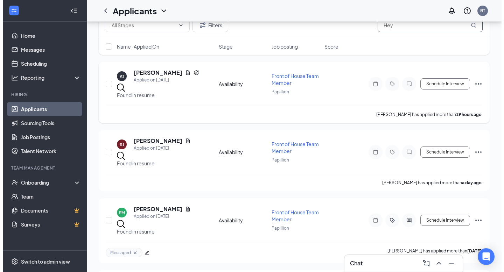
scroll to position [124, 0]
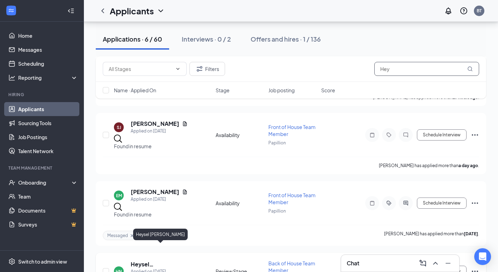
type input "Hey"
click at [158, 261] on h5 "Heysel [PERSON_NAME]" at bounding box center [164, 265] width 66 height 8
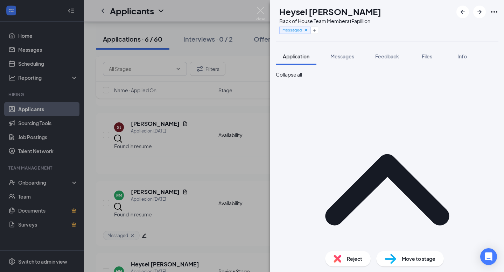
click at [351, 258] on span "Reject" at bounding box center [354, 259] width 15 height 8
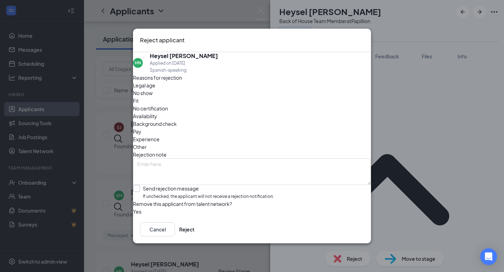
click at [185, 185] on input "Send rejection message If unchecked, the applicant will not receive a rejection…" at bounding box center [203, 192] width 141 height 15
checkbox input "true"
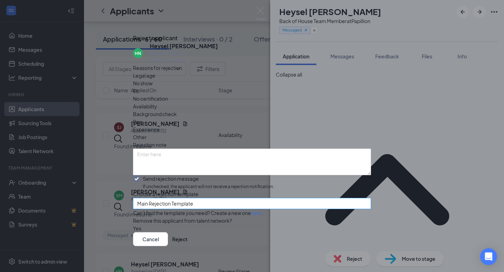
click at [170, 203] on span "Main Rejection Template" at bounding box center [165, 203] width 56 height 10
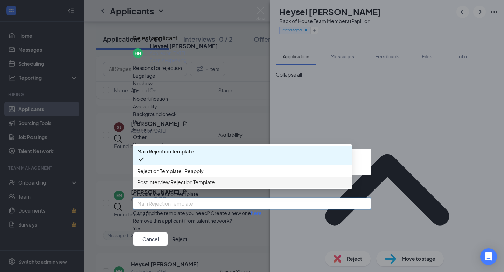
click at [175, 186] on span "Post Interview Rejection Template" at bounding box center [176, 182] width 78 height 8
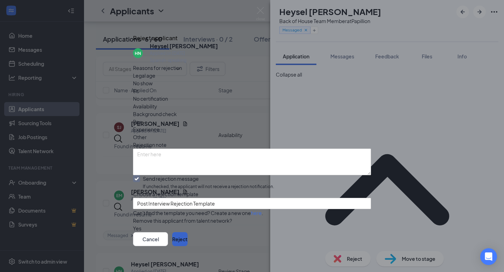
click at [187, 233] on button "Reject" at bounding box center [179, 239] width 15 height 14
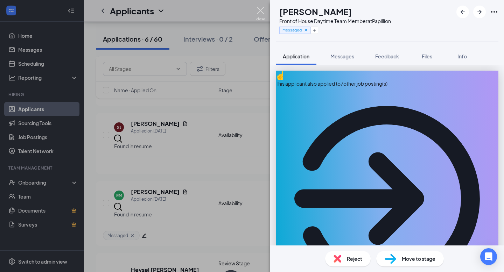
click at [262, 14] on img at bounding box center [260, 14] width 9 height 14
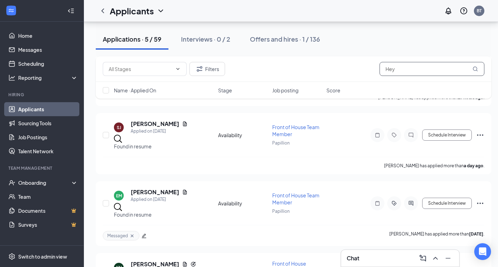
click at [401, 70] on input "Hey" at bounding box center [432, 69] width 105 height 14
type input "H"
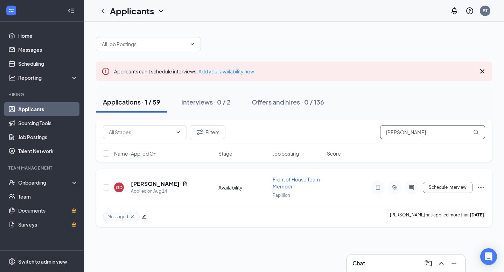
type input "[PERSON_NAME]"
click at [483, 186] on icon "Ellipses" at bounding box center [480, 187] width 8 height 8
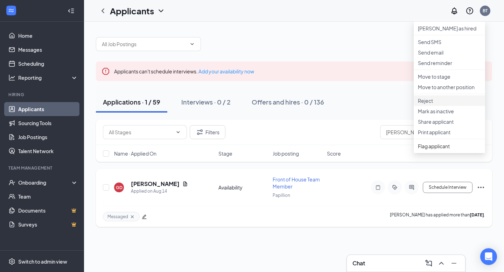
click at [447, 104] on p "Reject" at bounding box center [449, 100] width 63 height 7
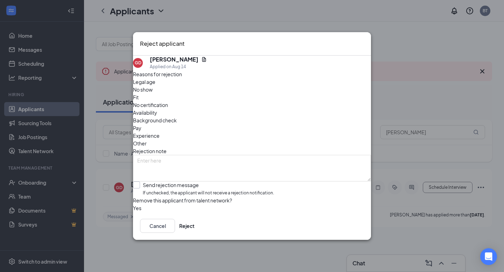
click at [193, 182] on input "Send rejection message If unchecked, the applicant will not receive a rejection…" at bounding box center [203, 189] width 141 height 15
checkbox input "true"
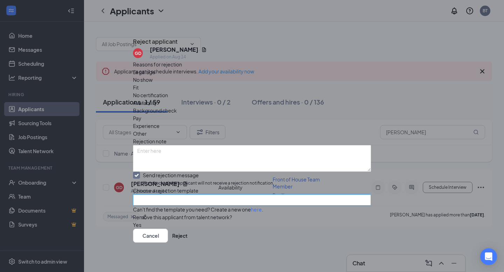
click at [183, 203] on input "search" at bounding box center [249, 200] width 225 height 10
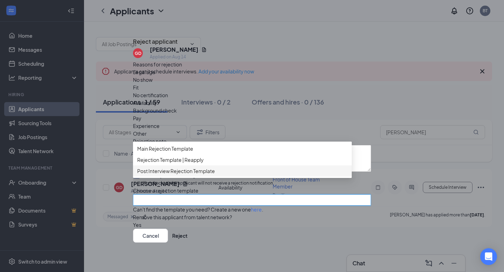
click at [215, 175] on span "Post Interview Rejection Template" at bounding box center [176, 171] width 78 height 8
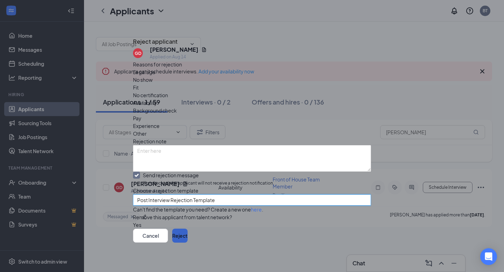
click at [187, 231] on button "Reject" at bounding box center [179, 236] width 15 height 14
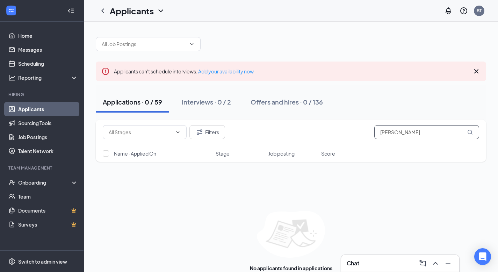
click at [405, 127] on input "[PERSON_NAME]" at bounding box center [427, 132] width 105 height 14
type input "G"
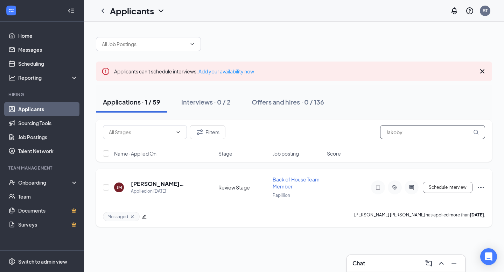
type input "Jakoby"
click at [481, 187] on icon "Ellipses" at bounding box center [480, 187] width 8 height 8
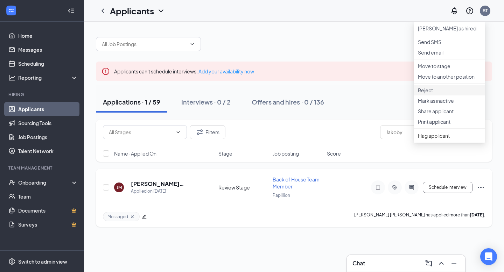
click at [448, 94] on p "Reject" at bounding box center [449, 90] width 63 height 7
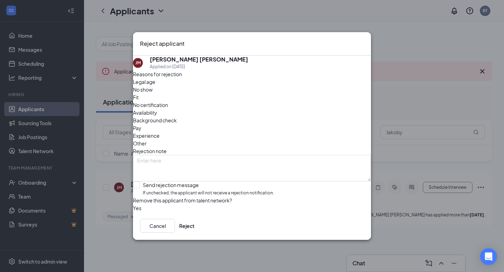
click at [163, 164] on div "Reasons for rejection Legal age No show Fit No certification Availability Backg…" at bounding box center [252, 141] width 238 height 142
click at [161, 182] on input "Send rejection message If unchecked, the applicant will not receive a rejection…" at bounding box center [203, 189] width 141 height 15
checkbox input "true"
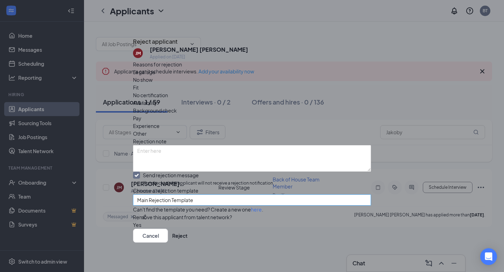
click at [173, 205] on span "Main Rejection Template" at bounding box center [165, 200] width 56 height 10
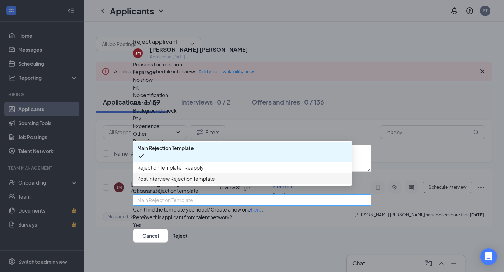
click at [203, 179] on span "Post Interview Rejection Template" at bounding box center [176, 179] width 78 height 8
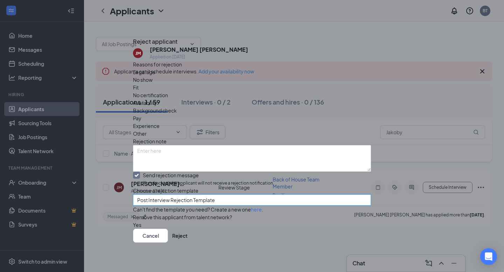
click at [133, 35] on icon "Cross" at bounding box center [133, 35] width 0 height 0
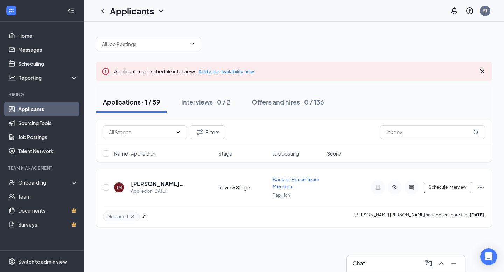
click at [485, 184] on div "[PERSON_NAME] Applied on [DATE] Review Stage Back of House Team Member Papillio…" at bounding box center [294, 198] width 396 height 58
click at [484, 185] on icon "Ellipses" at bounding box center [480, 187] width 8 height 8
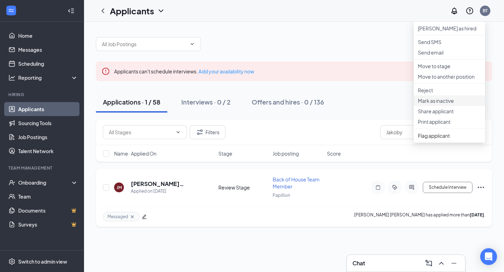
click at [443, 104] on p "Mark as inactive" at bounding box center [449, 100] width 63 height 7
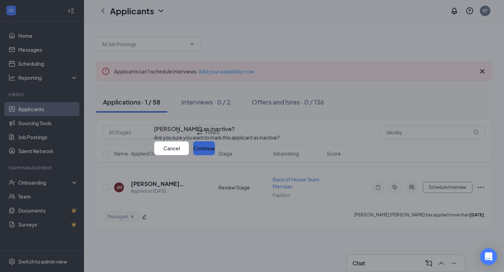
click at [215, 155] on button "Continue" at bounding box center [204, 148] width 22 height 14
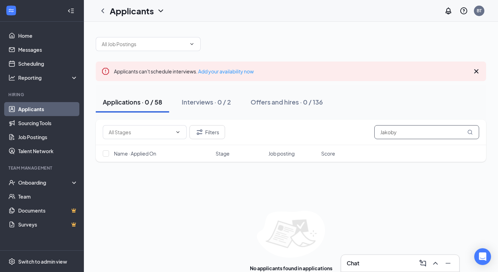
click at [397, 133] on input "Jakoby" at bounding box center [427, 132] width 105 height 14
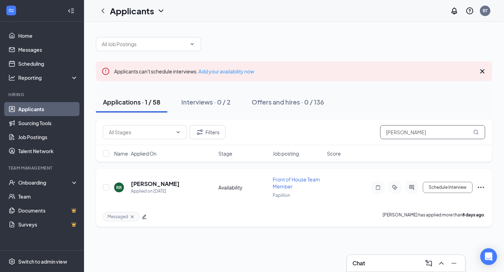
type input "[PERSON_NAME]"
click at [480, 187] on icon "Ellipses" at bounding box center [480, 187] width 6 height 1
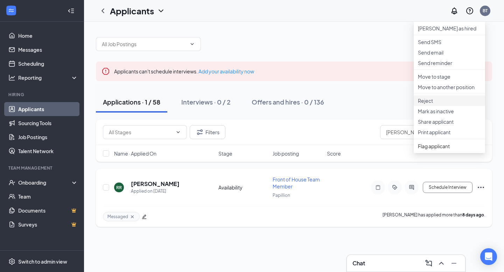
click at [446, 104] on p "Reject" at bounding box center [449, 100] width 63 height 7
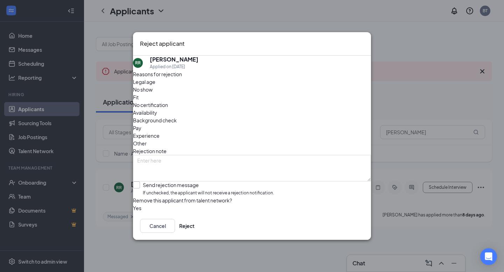
click at [204, 182] on input "Send rejection message If unchecked, the applicant will not receive a rejection…" at bounding box center [203, 189] width 141 height 15
checkbox input "true"
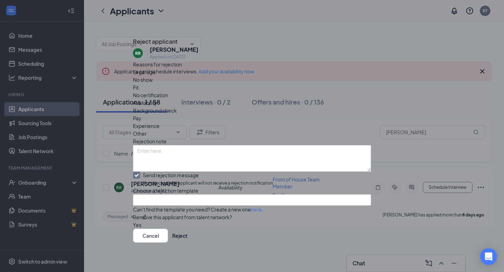
click at [199, 192] on div "Reasons for rejection Legal age No show Fit No certification Availability Backg…" at bounding box center [252, 145] width 238 height 168
click at [198, 194] on div "Reasons for rejection Legal age No show Fit No certification Availability Backg…" at bounding box center [252, 145] width 238 height 168
click at [198, 197] on input "search" at bounding box center [249, 200] width 225 height 10
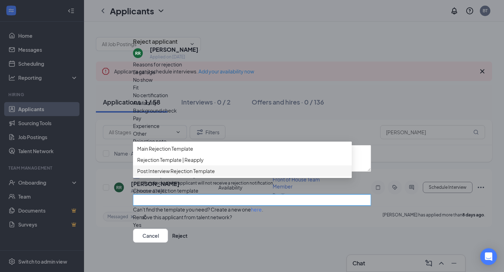
click at [207, 177] on div "Post Interview Rejection Template" at bounding box center [242, 170] width 219 height 11
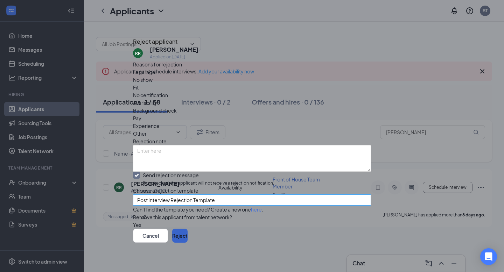
click at [187, 235] on button "Reject" at bounding box center [179, 236] width 15 height 14
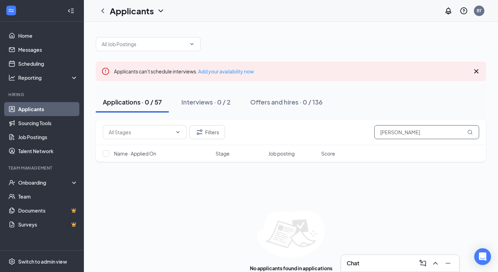
click at [395, 133] on input "[PERSON_NAME]" at bounding box center [427, 132] width 105 height 14
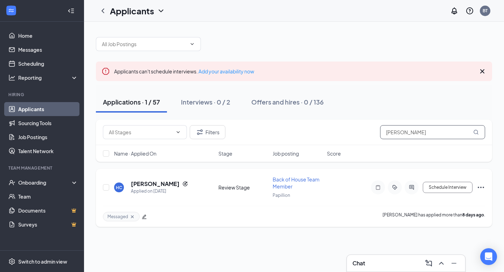
type input "[PERSON_NAME]"
click at [481, 189] on icon "Ellipses" at bounding box center [480, 187] width 8 height 8
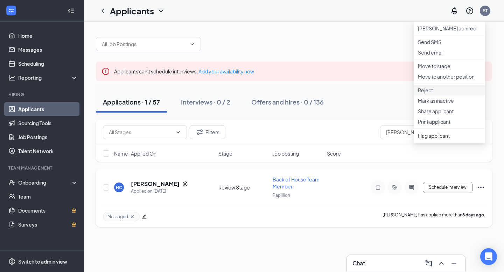
click at [442, 94] on p "Reject" at bounding box center [449, 90] width 63 height 7
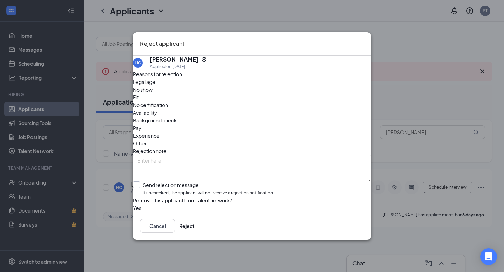
click at [201, 182] on input "Send rejection message If unchecked, the applicant will not receive a rejection…" at bounding box center [203, 189] width 141 height 15
checkbox input "true"
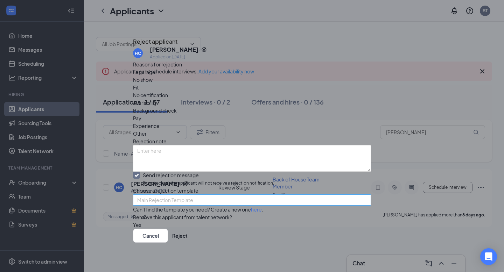
click at [206, 202] on span "Main Rejection Template" at bounding box center [248, 204] width 223 height 19
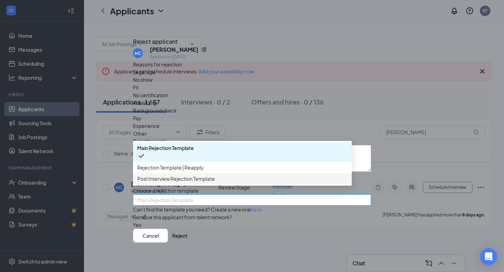
click at [210, 183] on span "Post Interview Rejection Template" at bounding box center [176, 179] width 78 height 8
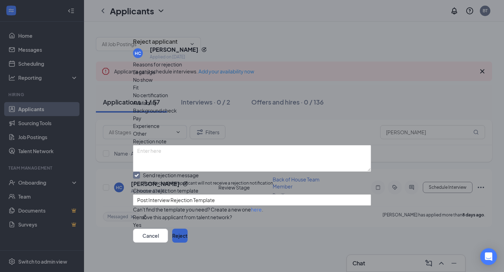
click at [187, 233] on button "Reject" at bounding box center [179, 236] width 15 height 14
